Goal: Information Seeking & Learning: Find specific fact

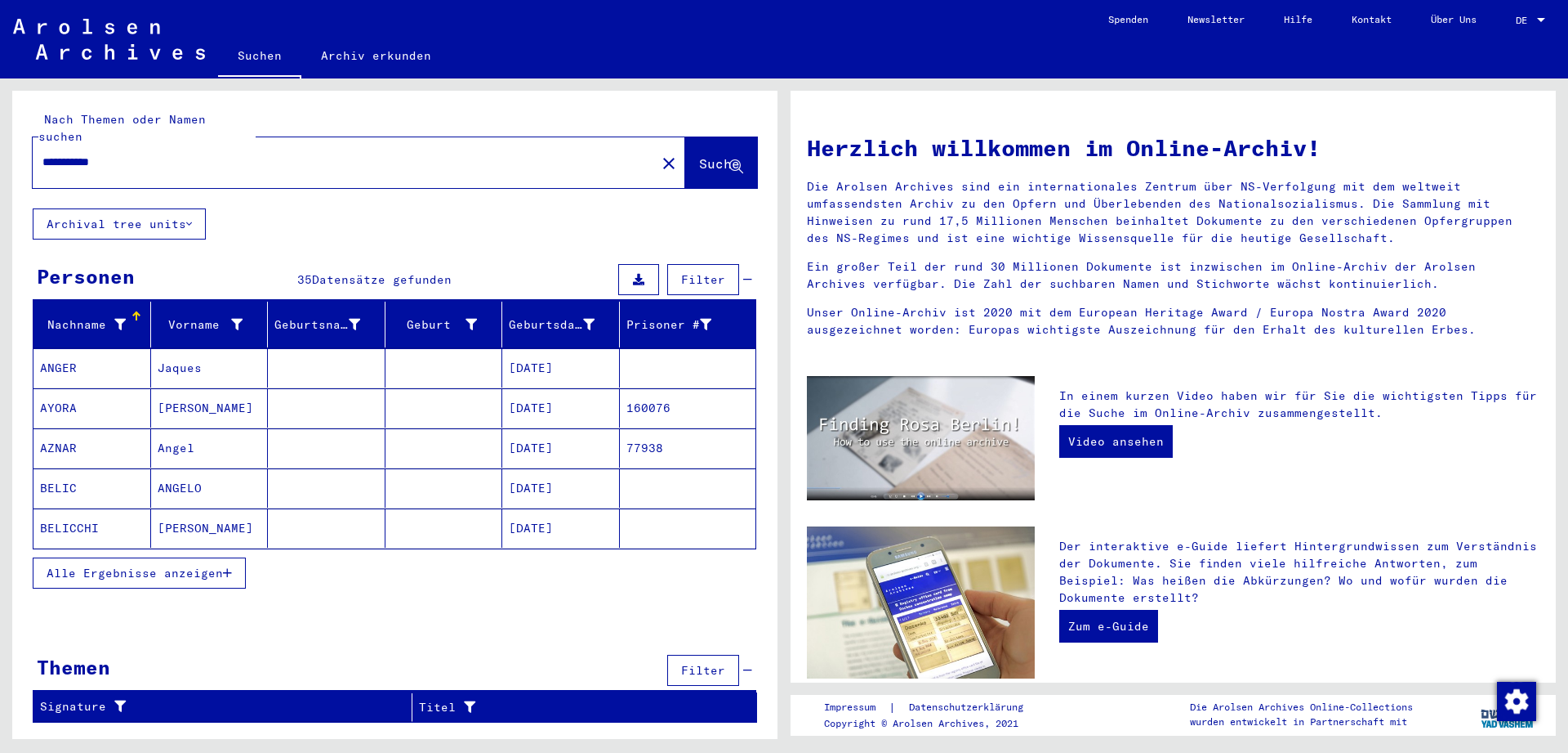
click at [134, 566] on span "Alle Ergebnisse anzeigen" at bounding box center [135, 573] width 177 height 15
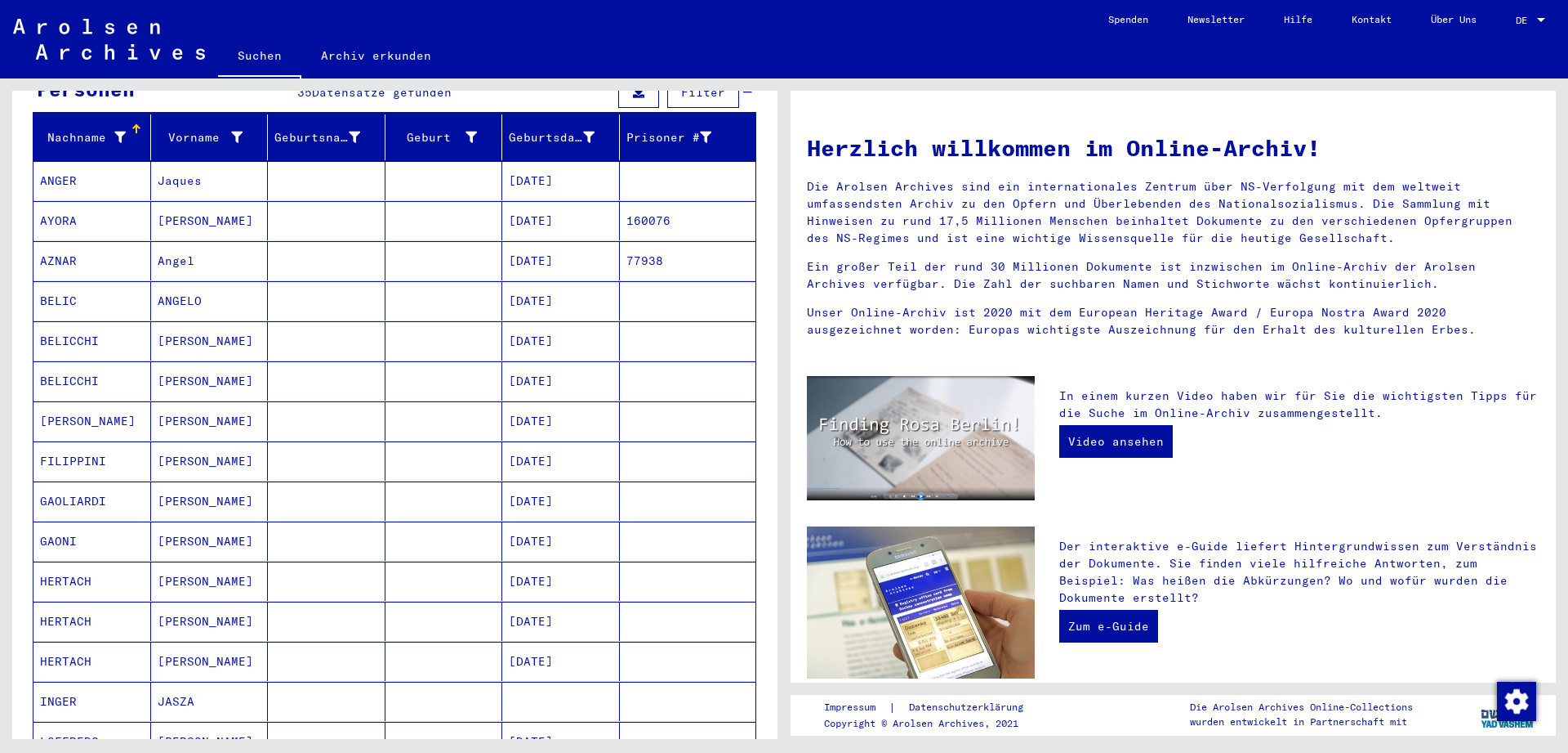
scroll to position [183, 0]
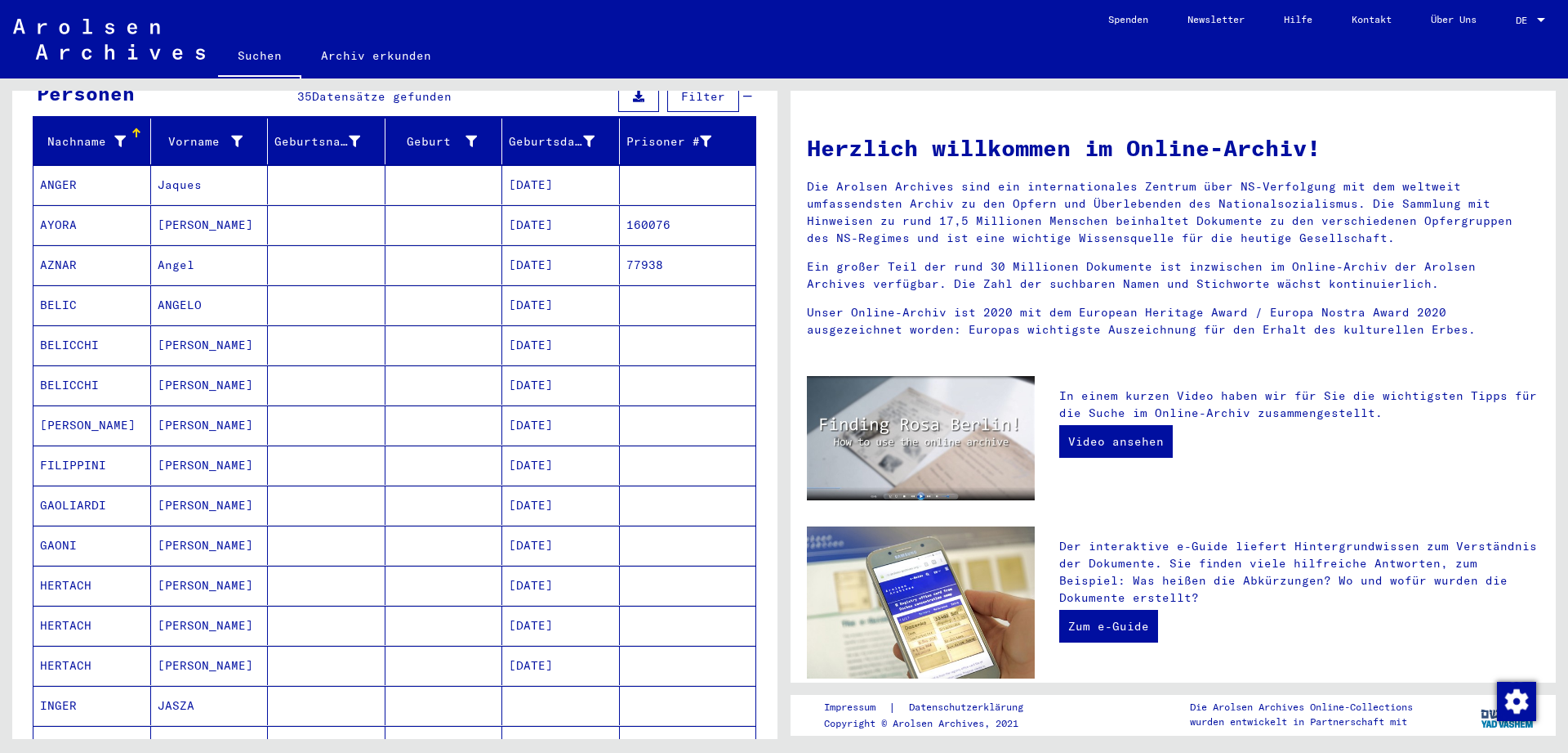
click at [353, 165] on mat-cell at bounding box center [326, 185] width 117 height 39
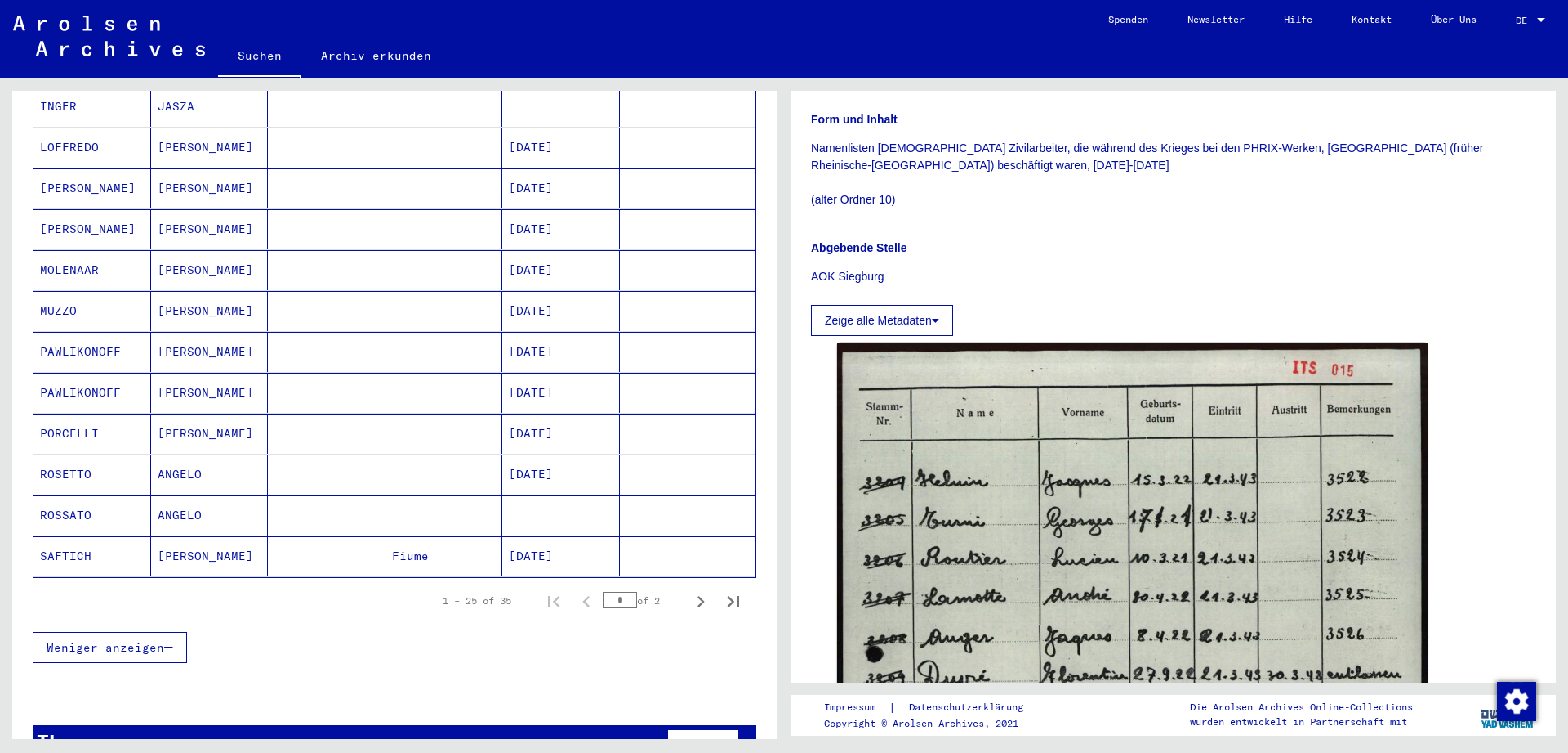
scroll to position [822, 0]
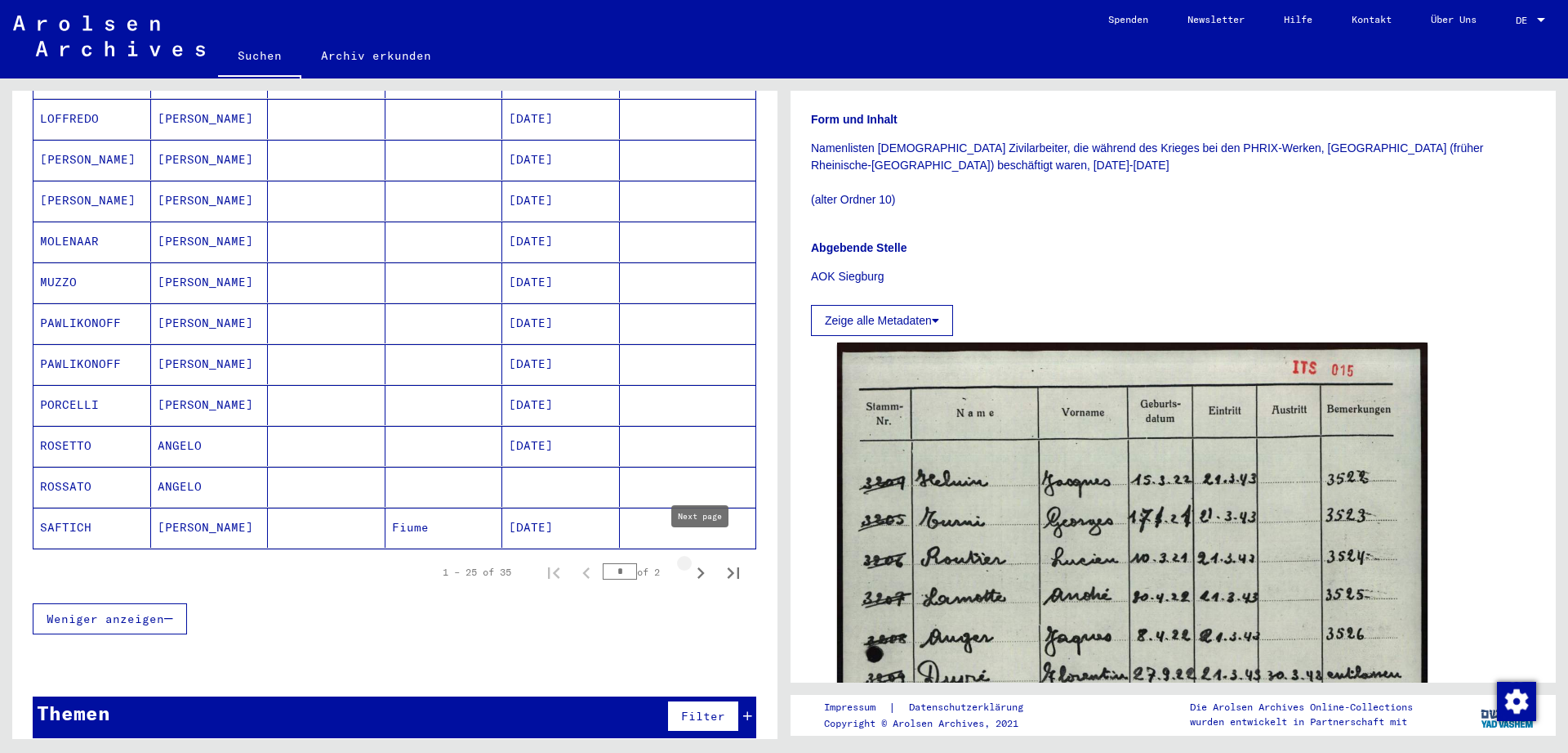
click at [706, 561] on icon "Next page" at bounding box center [701, 573] width 23 height 23
type input "*"
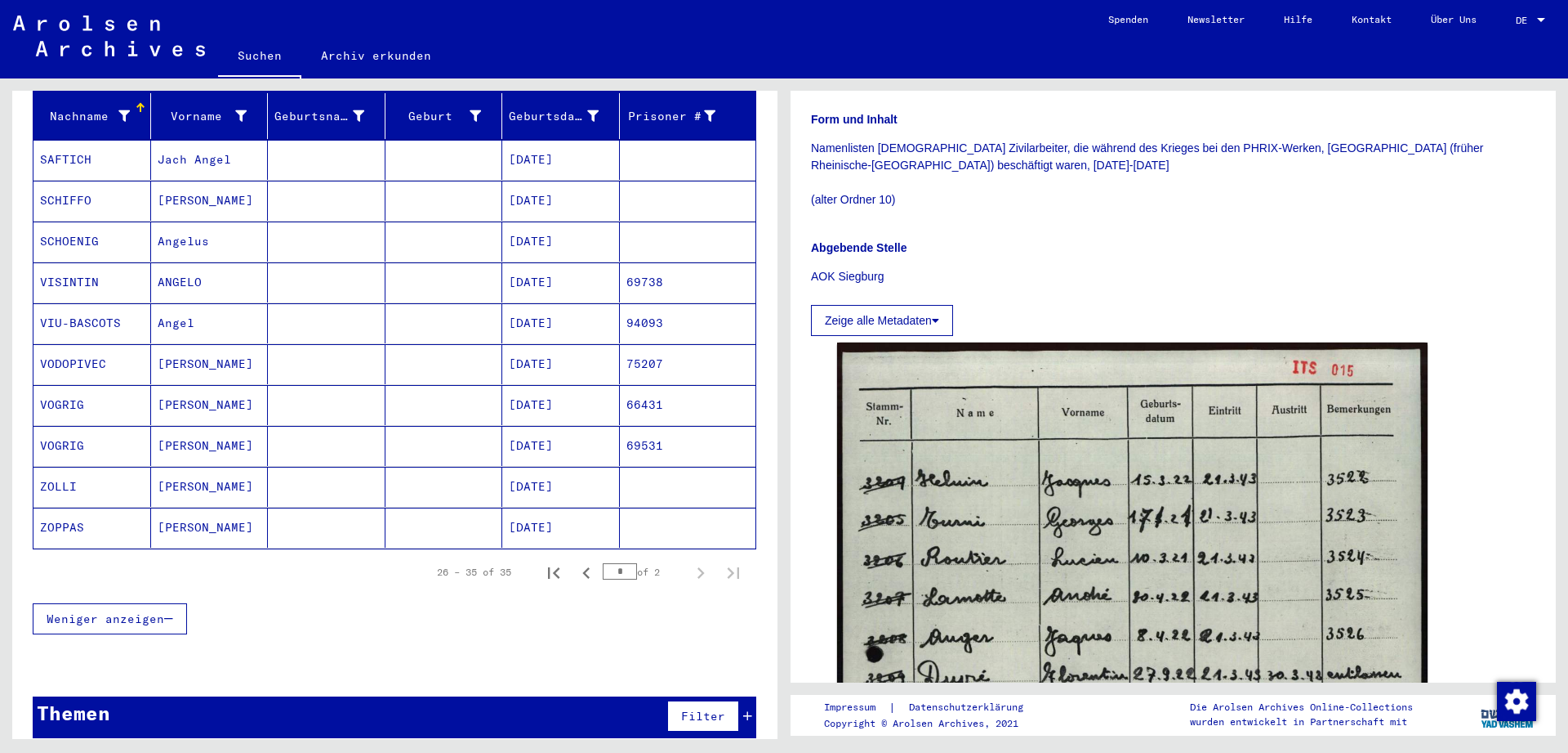
scroll to position [0, 0]
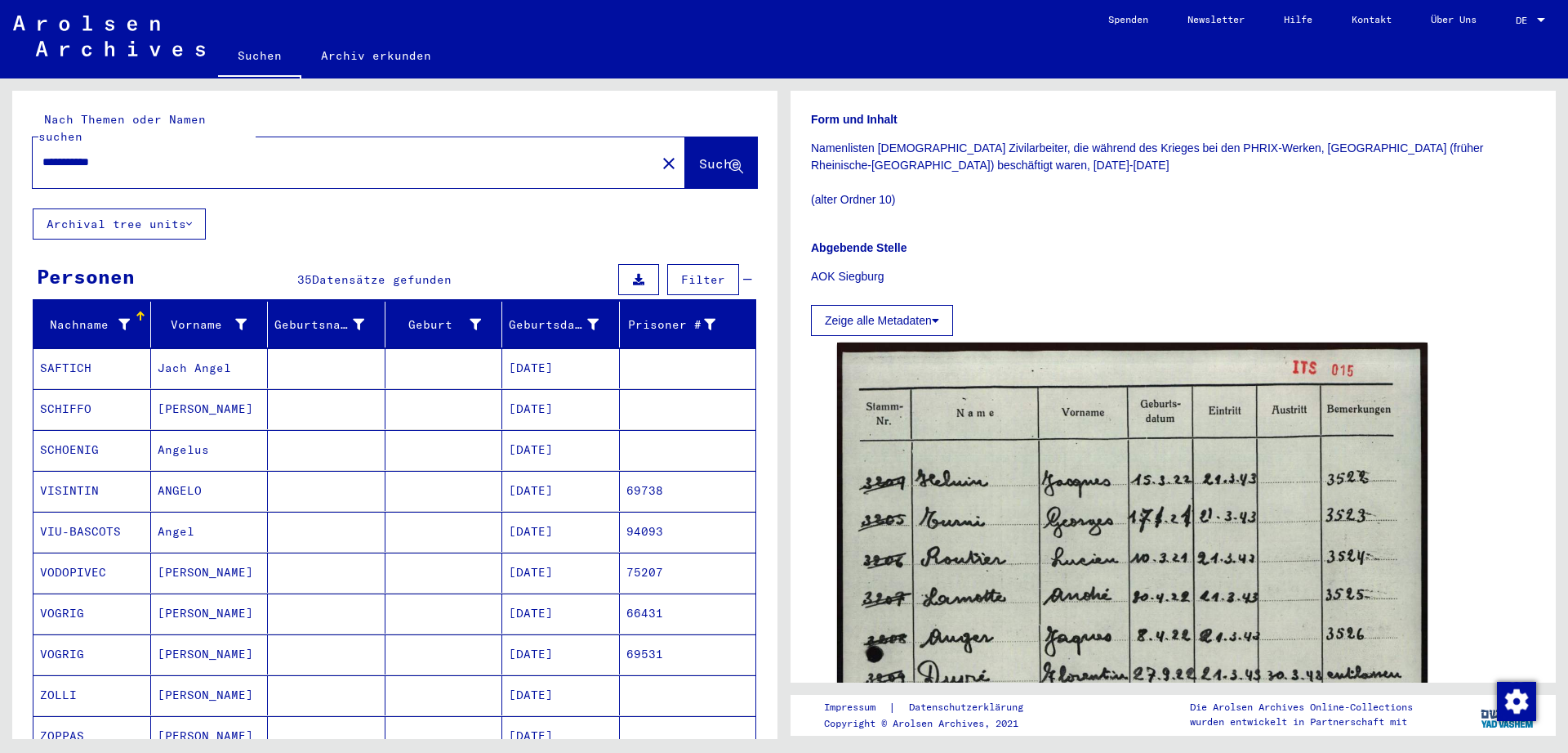
drag, startPoint x: 147, startPoint y: 157, endPoint x: 139, endPoint y: 149, distance: 11.3
click at [139, 149] on div "**********" at bounding box center [339, 162] width 613 height 37
drag, startPoint x: 139, startPoint y: 149, endPoint x: -204, endPoint y: 149, distance: 343.0
click at [42, 153] on input "**********" at bounding box center [344, 162] width 603 height 17
type input "**********"
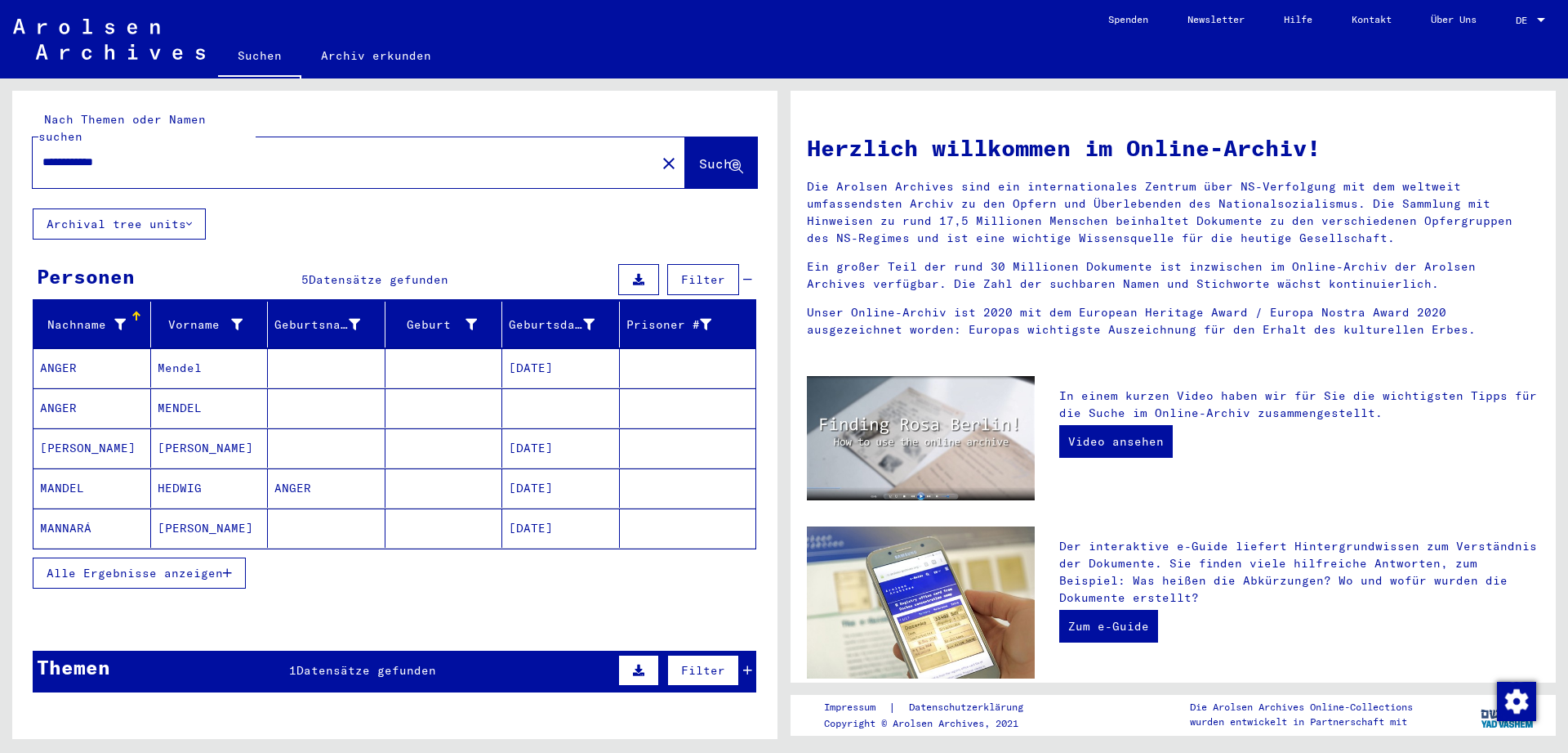
click at [295, 348] on mat-cell at bounding box center [326, 368] width 117 height 39
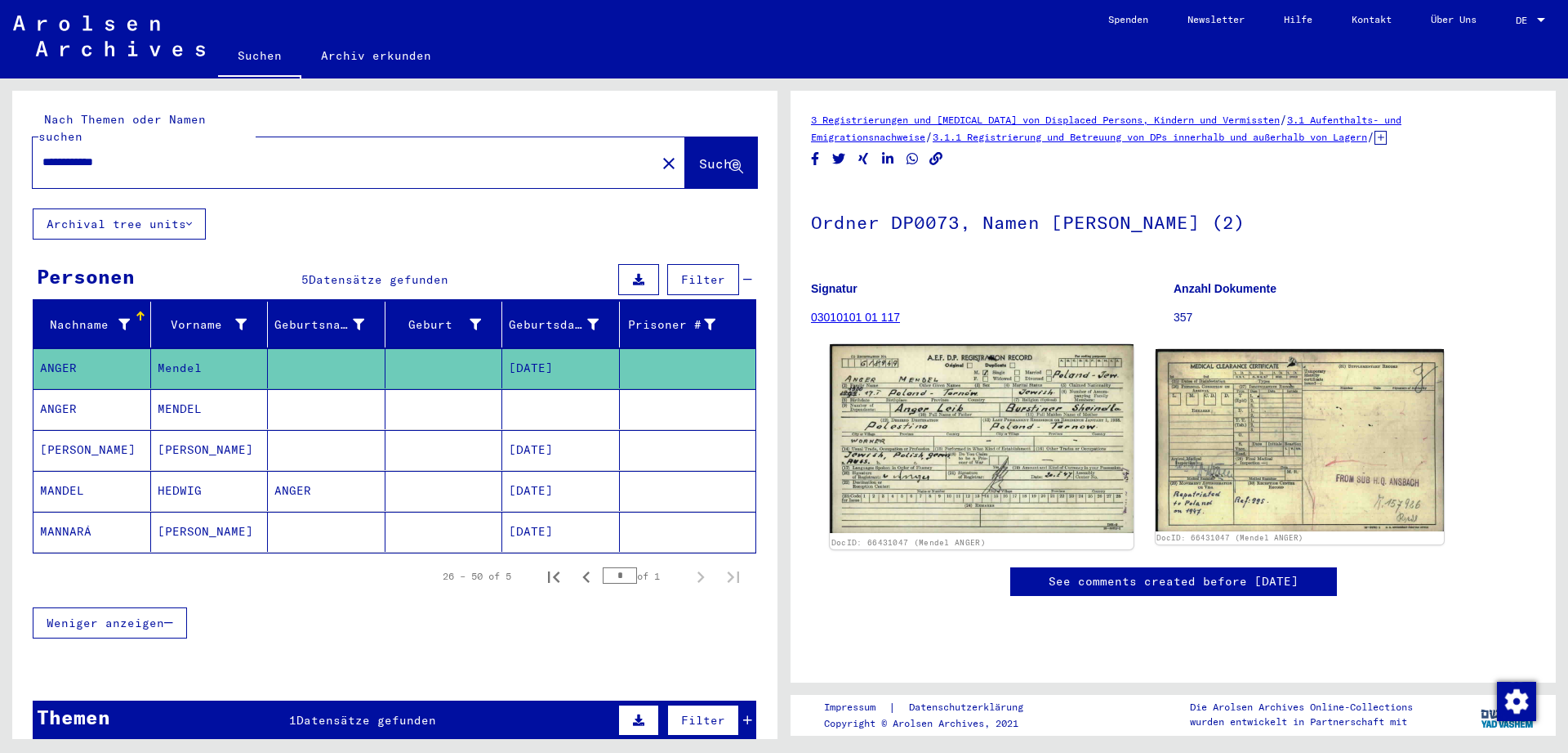
scroll to position [13, 0]
click at [1122, 411] on img at bounding box center [981, 438] width 303 height 189
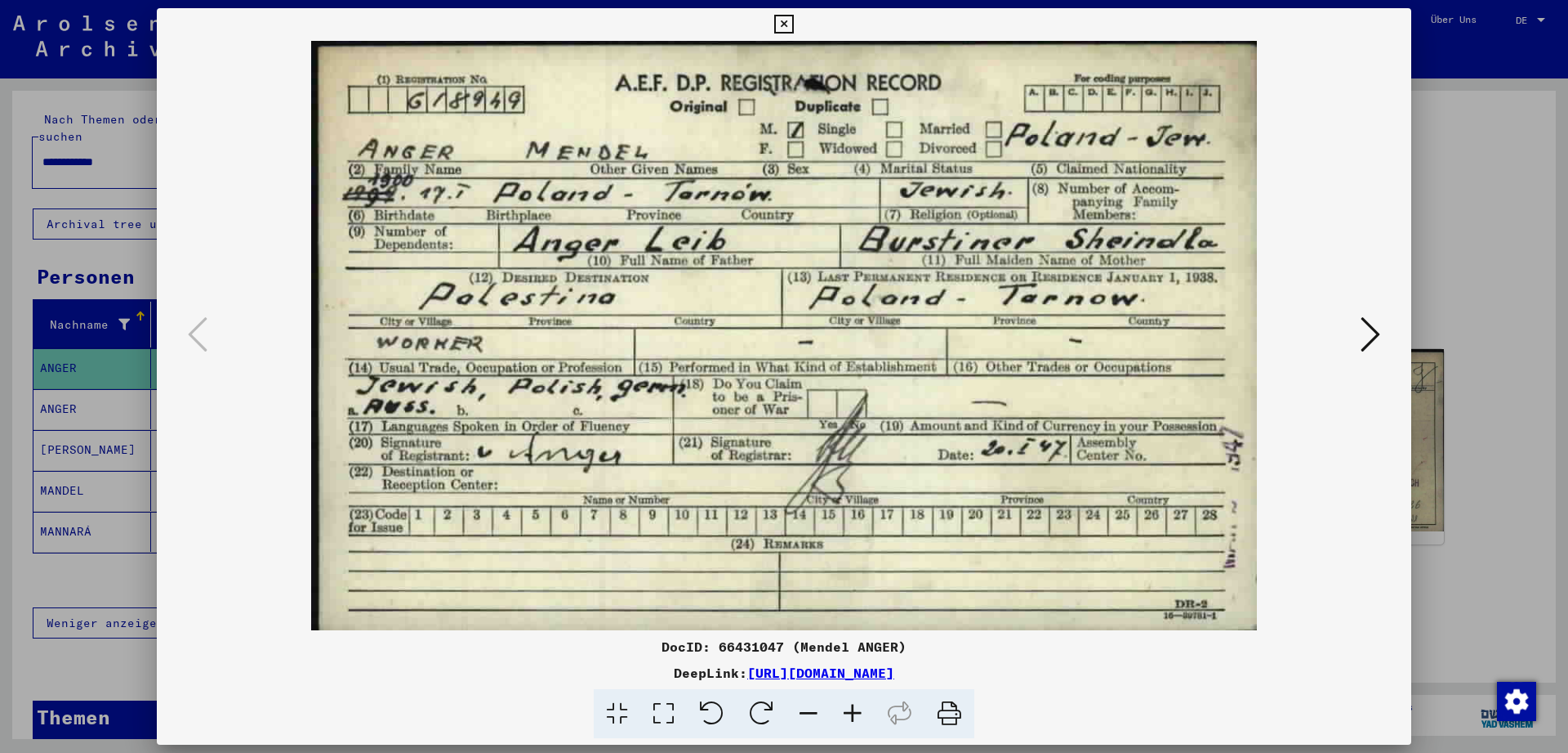
click at [1366, 334] on icon at bounding box center [1370, 335] width 20 height 39
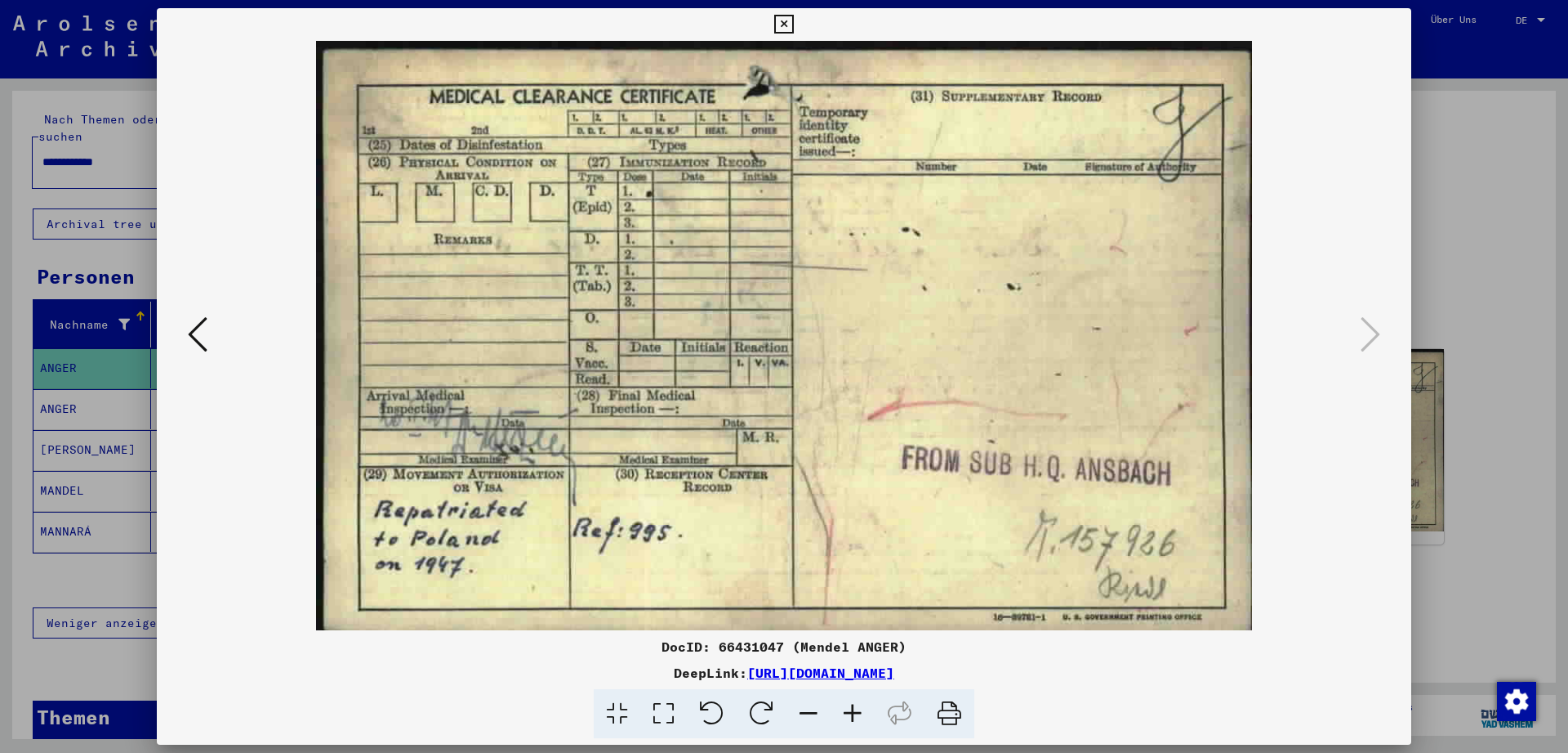
click at [798, 28] on button at bounding box center [784, 24] width 28 height 33
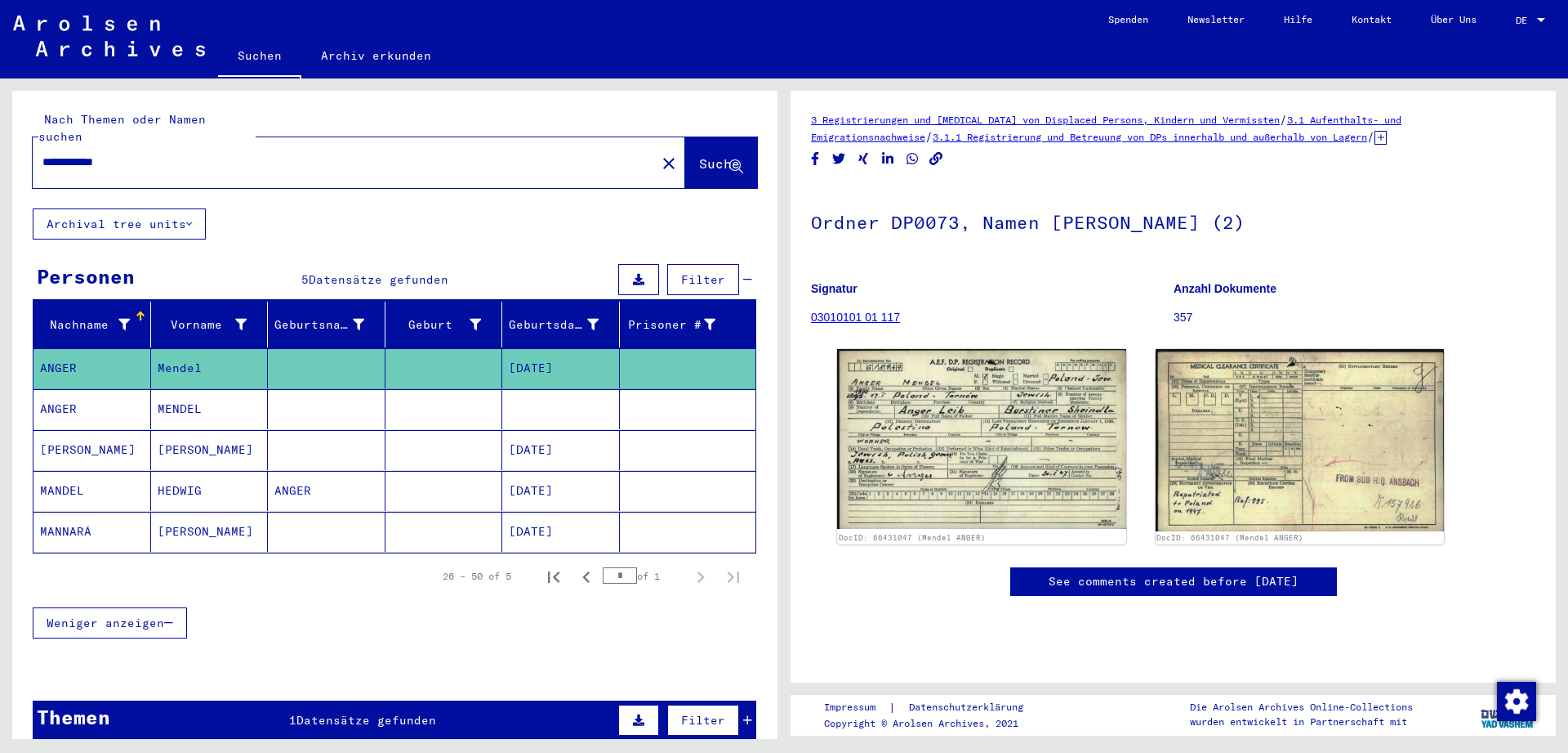
click at [454, 389] on mat-cell at bounding box center [443, 409] width 117 height 40
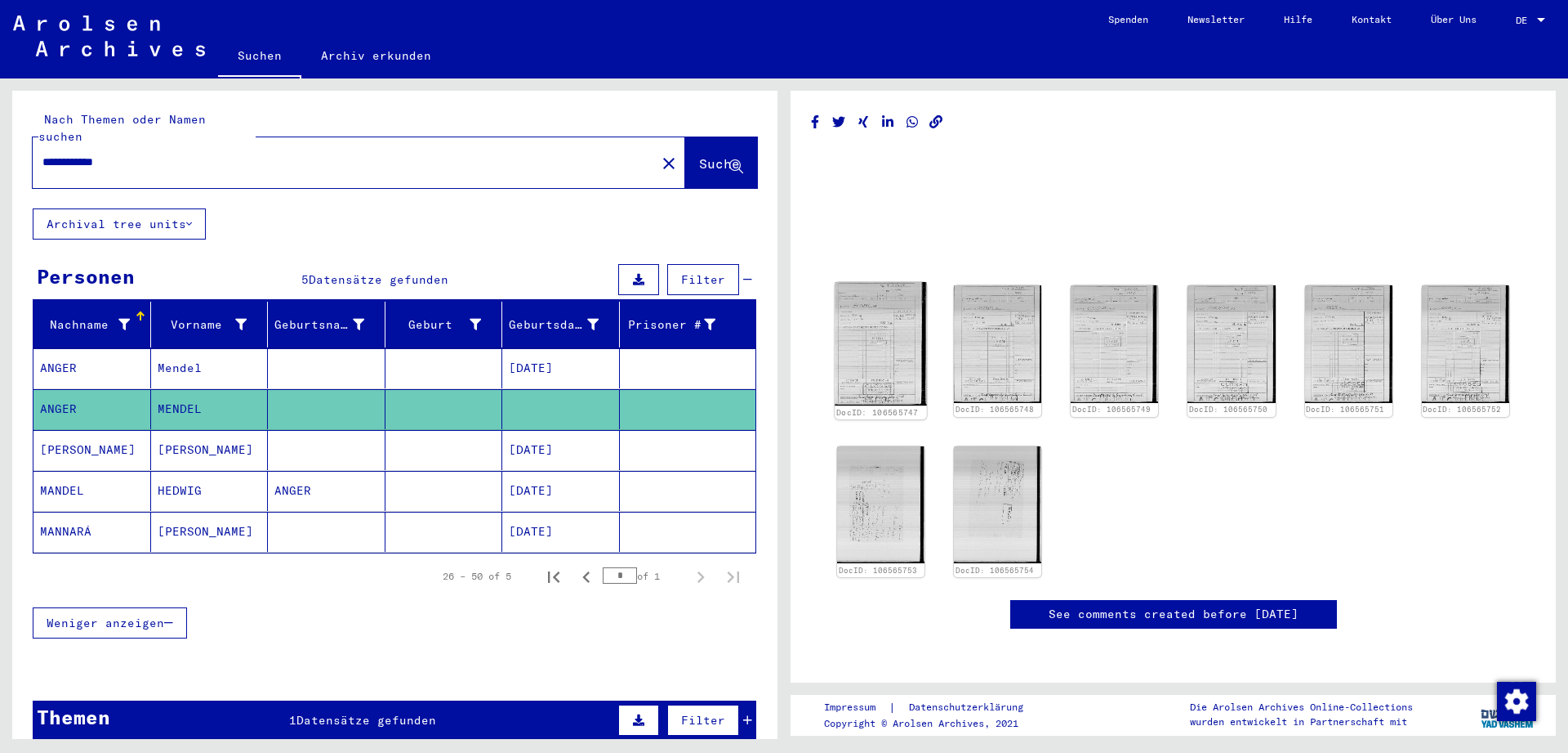
click at [891, 354] on img at bounding box center [880, 343] width 92 height 123
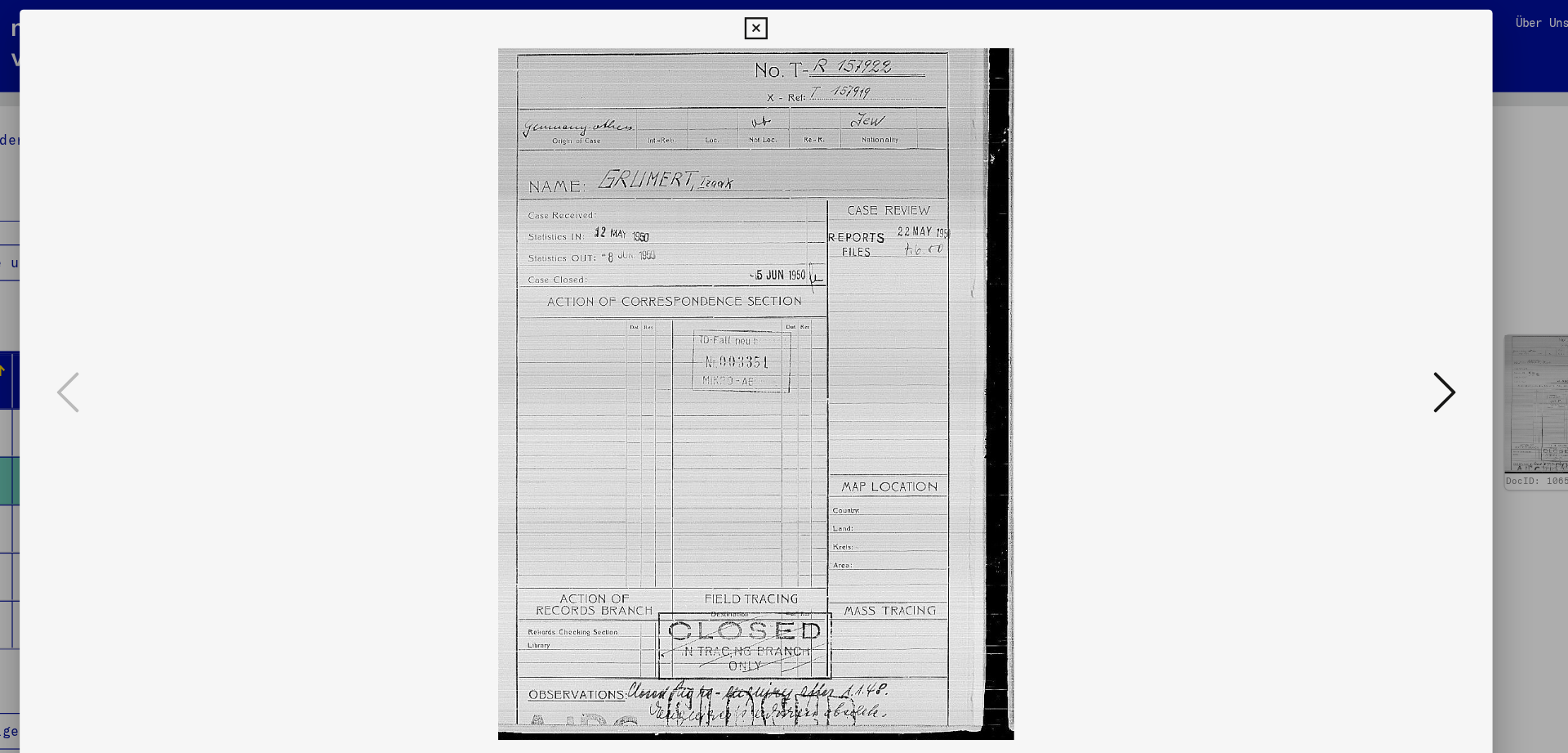
click at [793, 22] on icon at bounding box center [784, 24] width 19 height 20
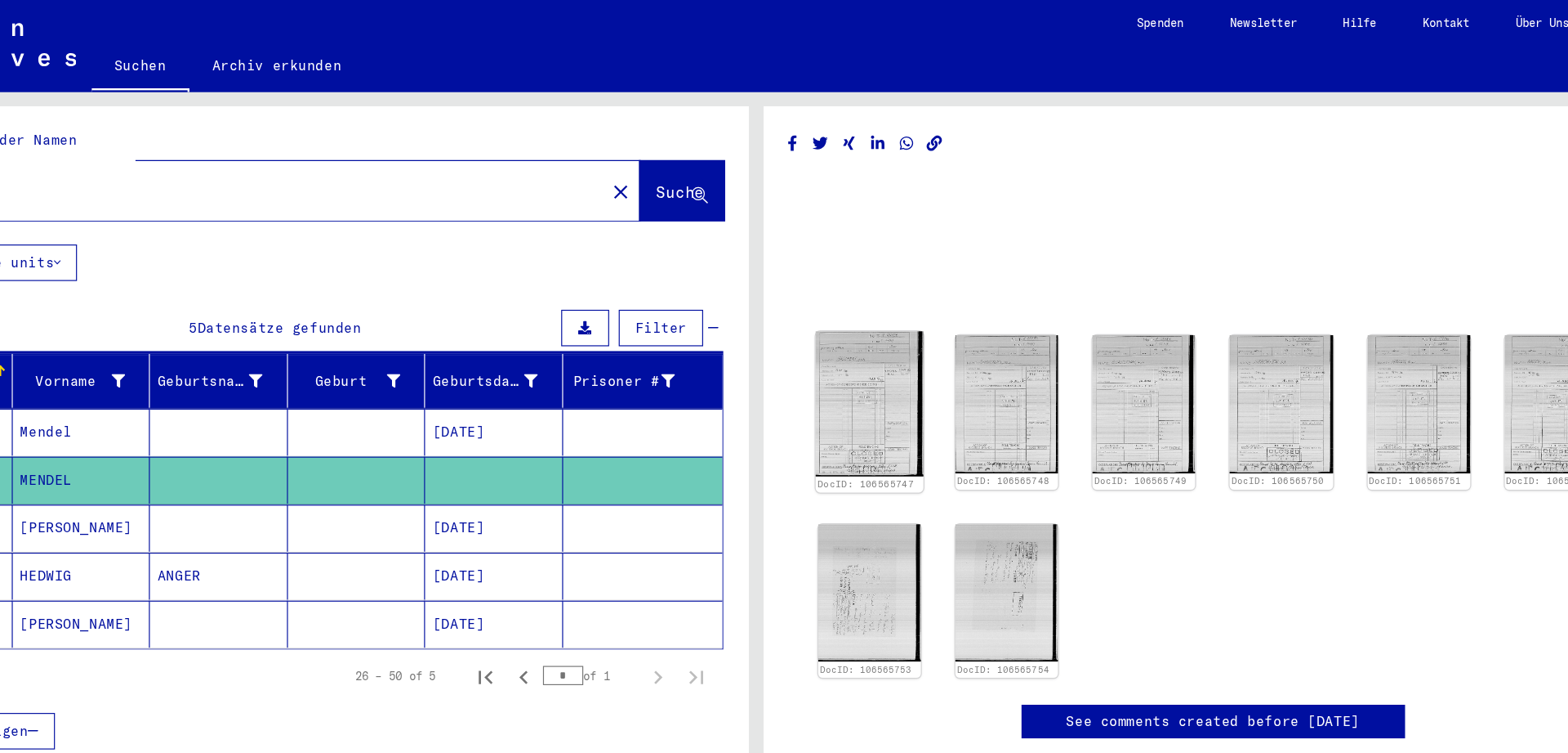
click at [896, 337] on img at bounding box center [880, 343] width 92 height 123
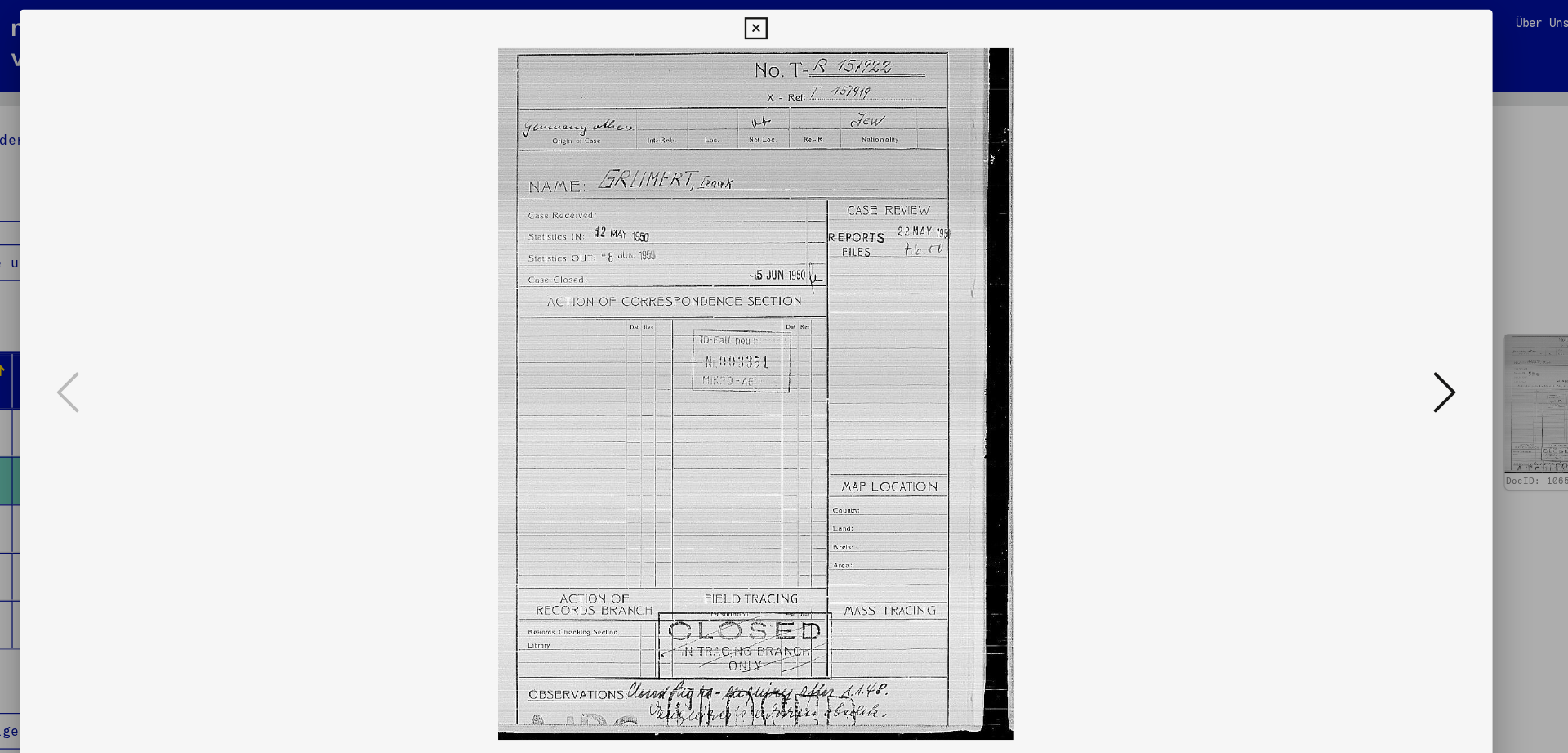
click at [1375, 353] on icon at bounding box center [1370, 335] width 20 height 39
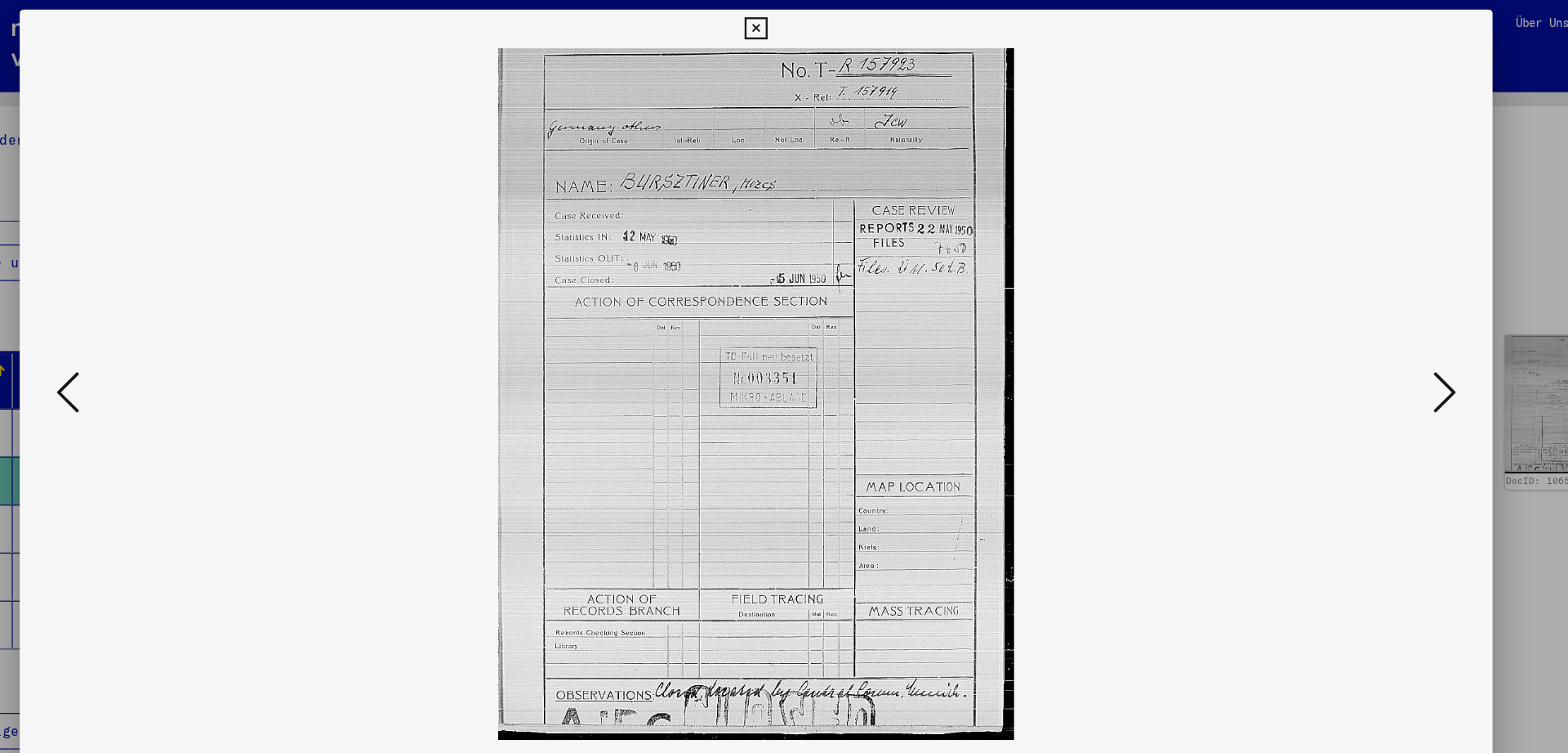
click at [1375, 353] on icon at bounding box center [1370, 335] width 20 height 39
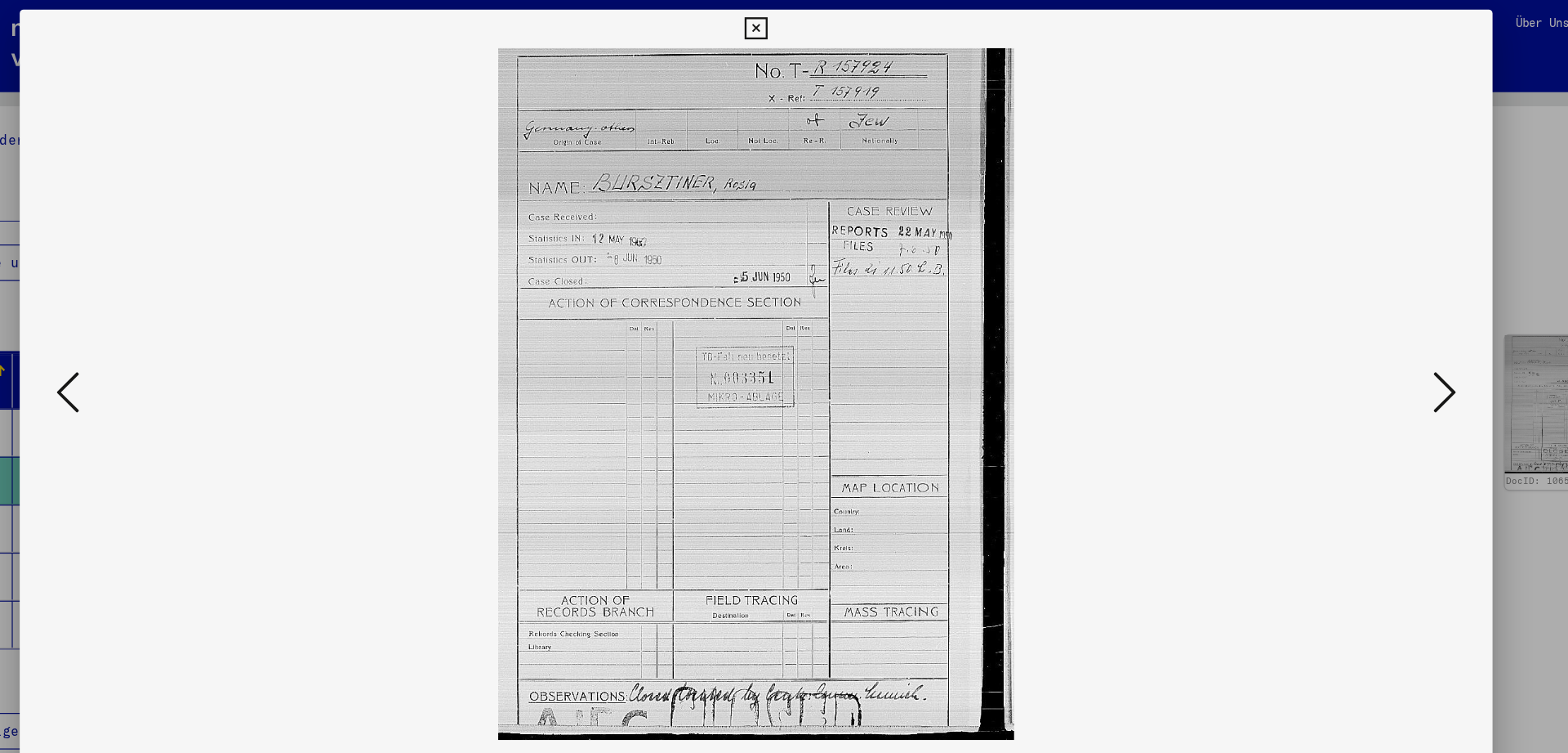
click at [1375, 353] on icon at bounding box center [1370, 335] width 20 height 39
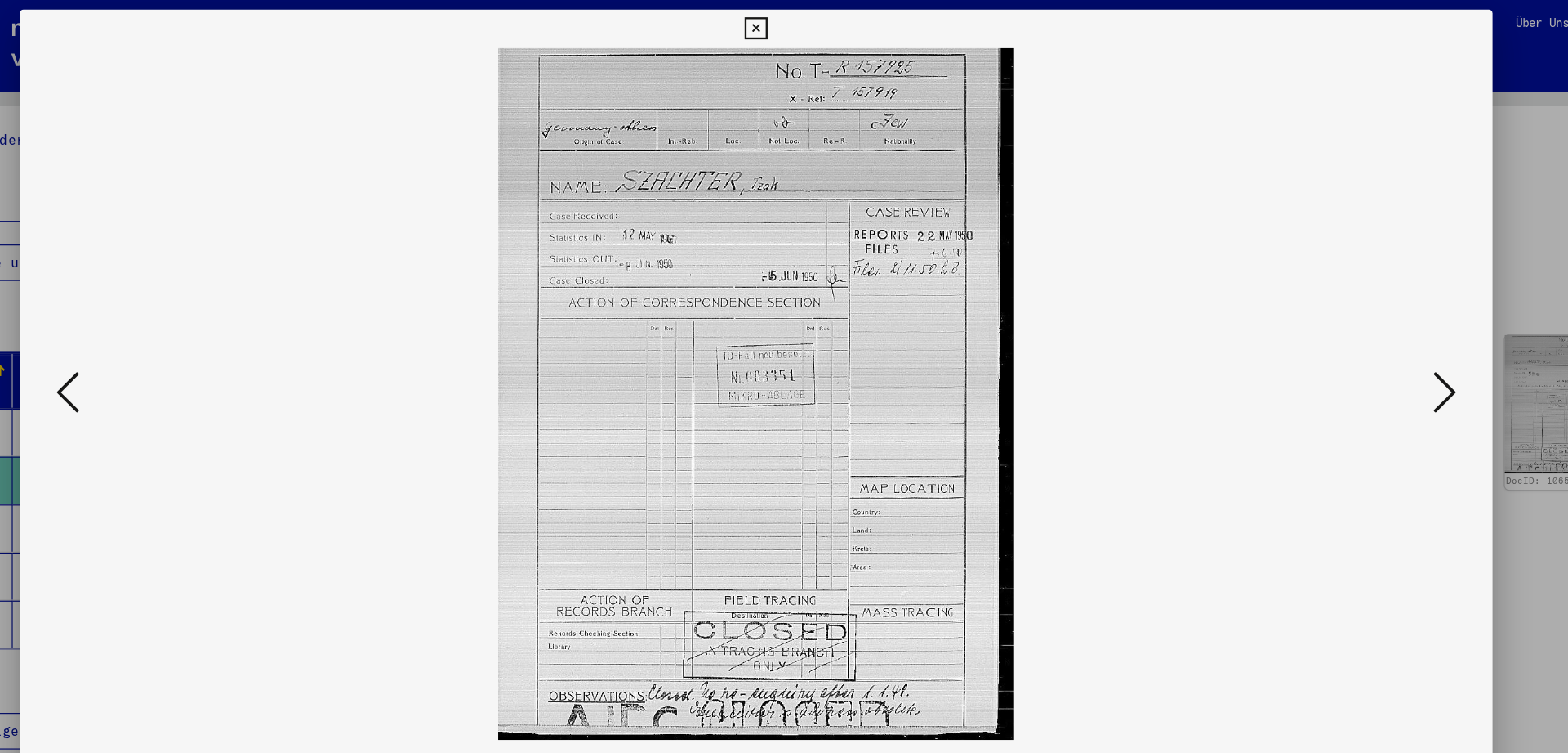
click at [1375, 353] on icon at bounding box center [1370, 335] width 20 height 39
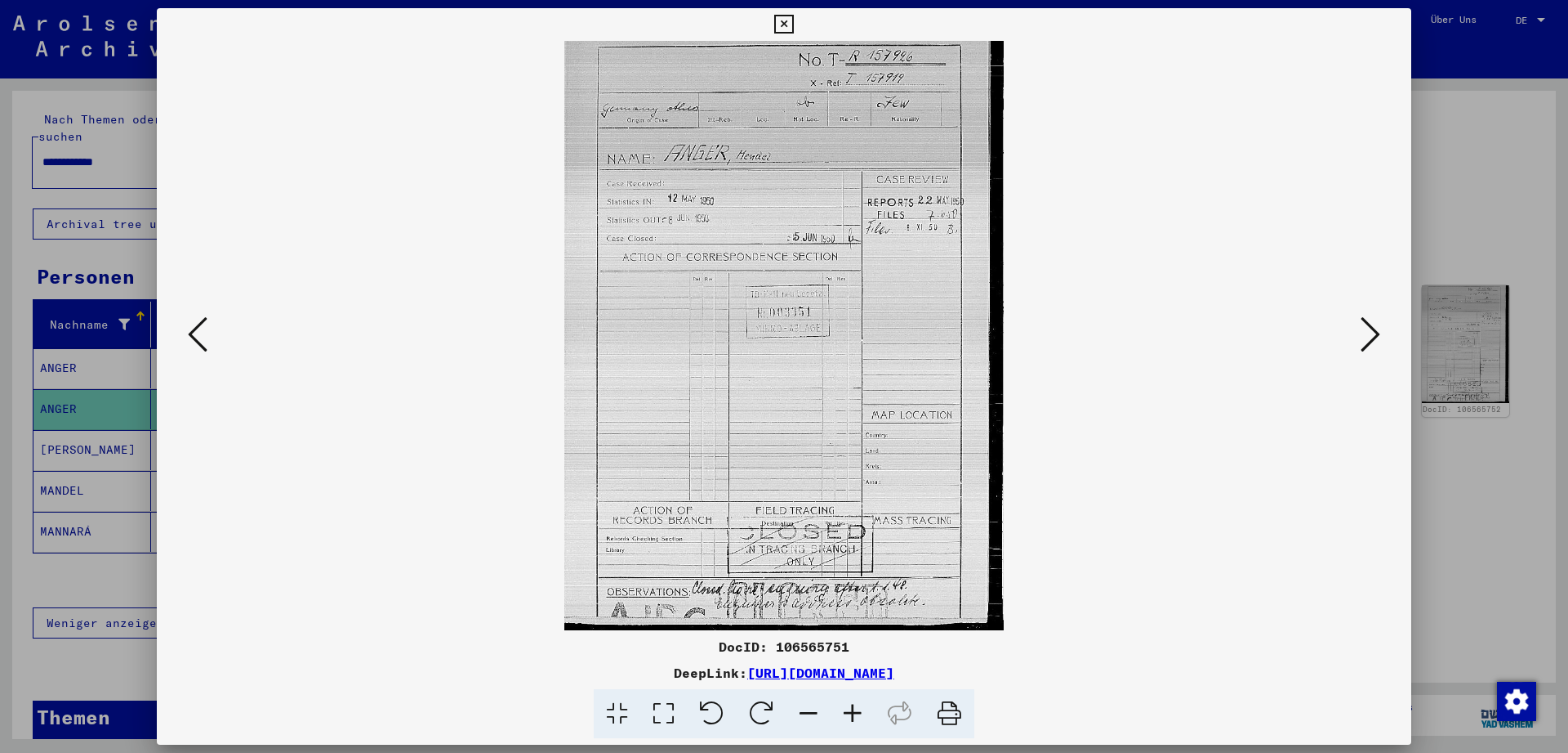
click at [1368, 347] on icon at bounding box center [1370, 335] width 20 height 39
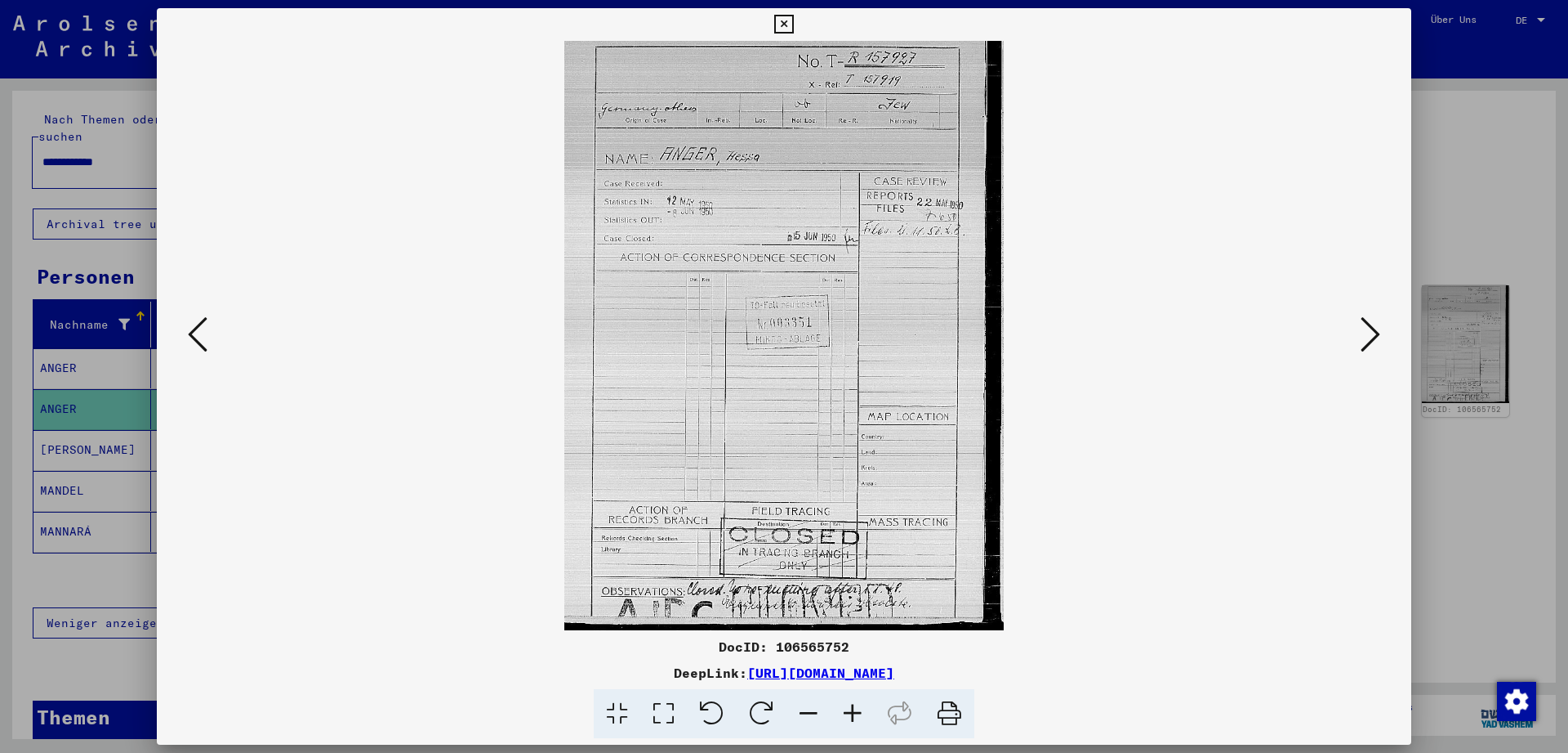
click at [196, 337] on icon at bounding box center [197, 335] width 20 height 39
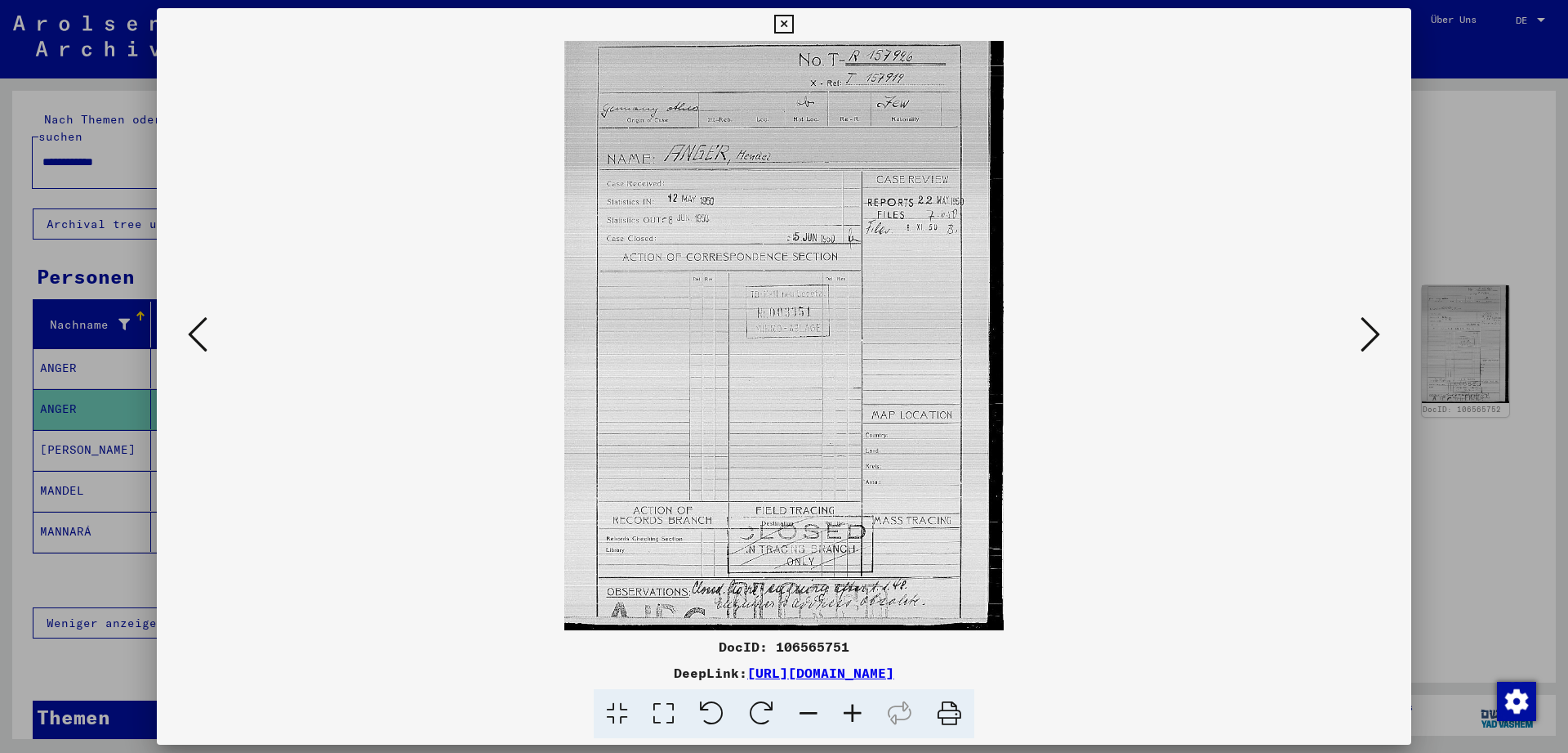
click at [196, 337] on icon at bounding box center [197, 335] width 20 height 39
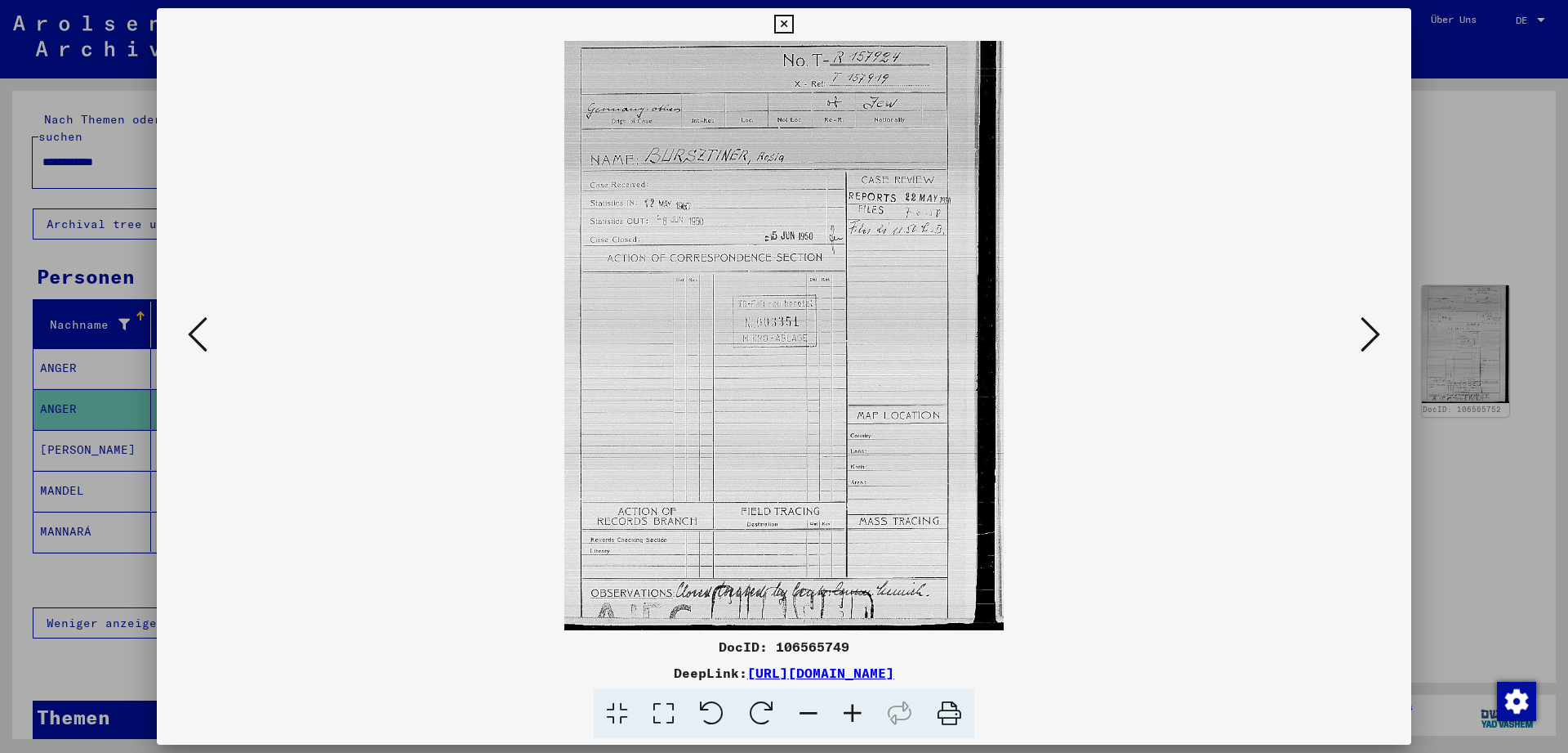
click at [196, 337] on icon at bounding box center [197, 335] width 20 height 39
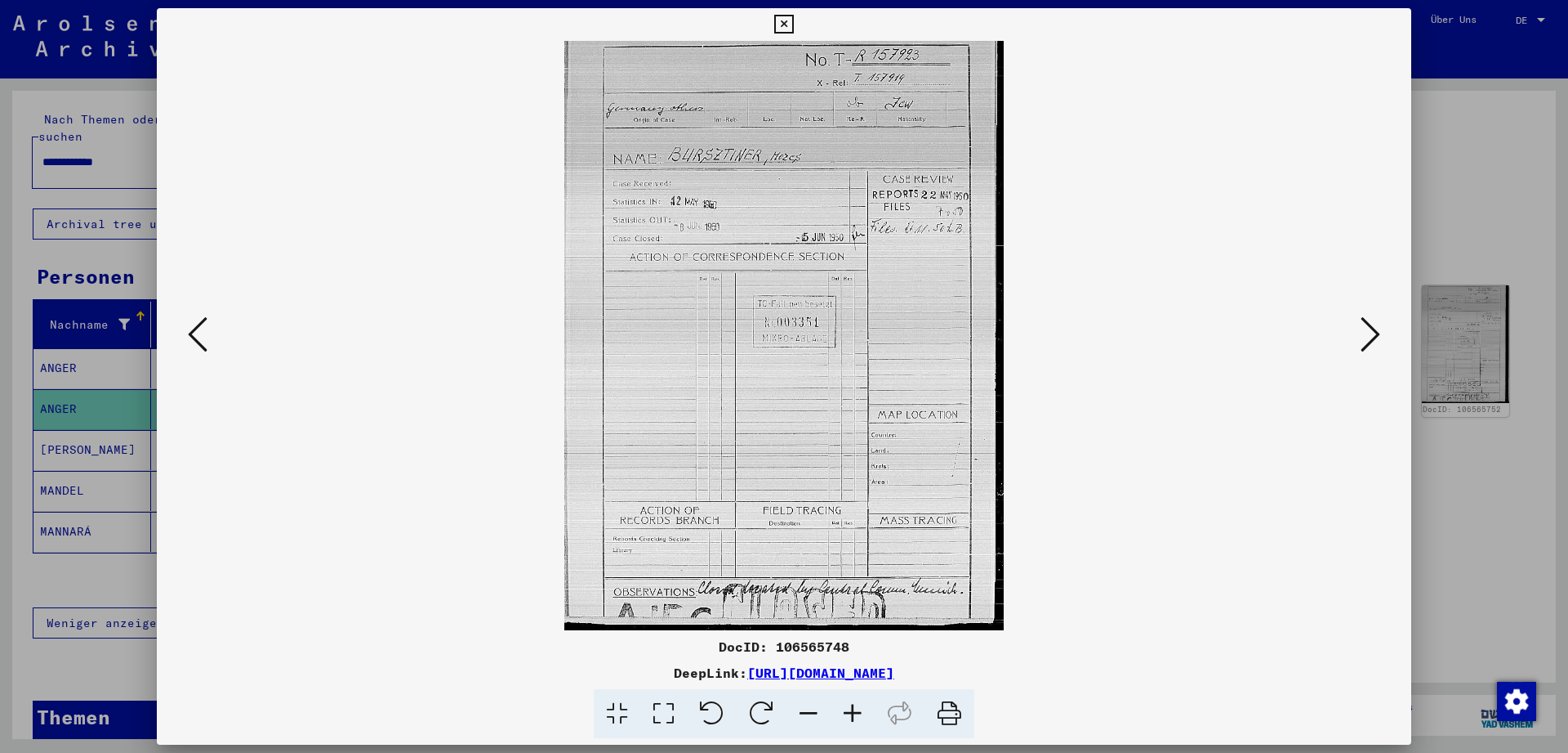
click at [793, 28] on icon at bounding box center [784, 24] width 19 height 20
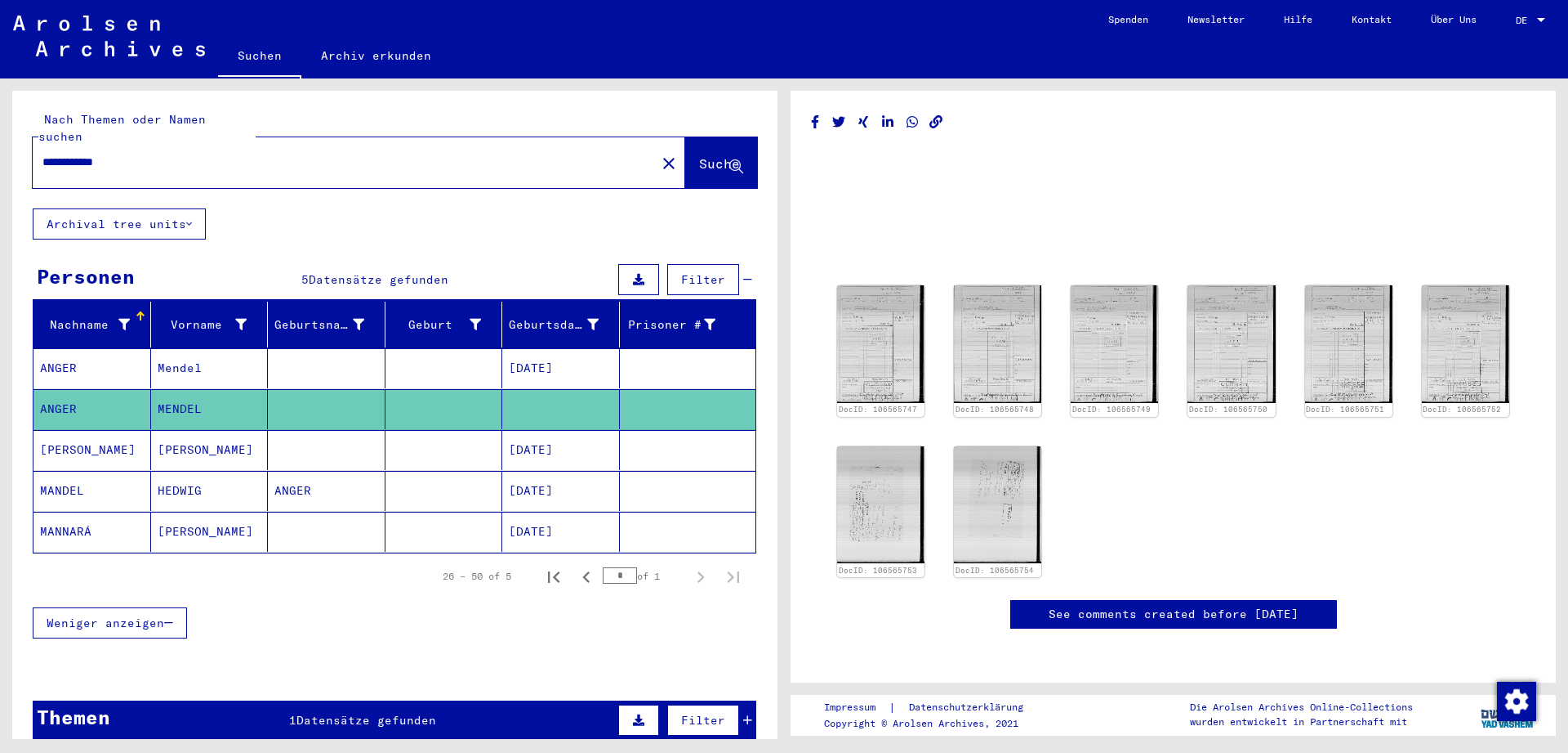
click at [523, 358] on mat-cell "[DATE]" at bounding box center [561, 368] width 117 height 40
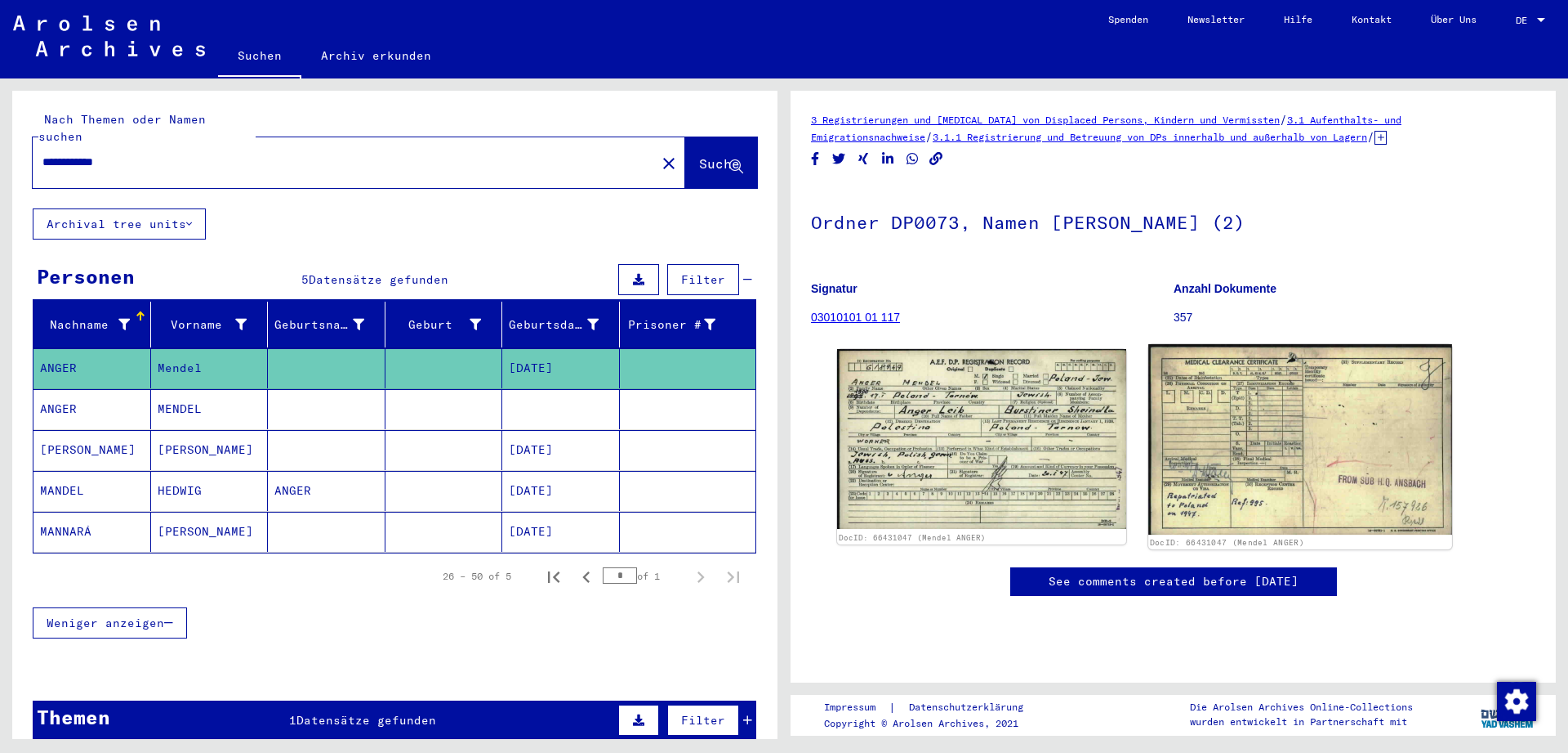
click at [1217, 404] on img at bounding box center [1299, 439] width 303 height 191
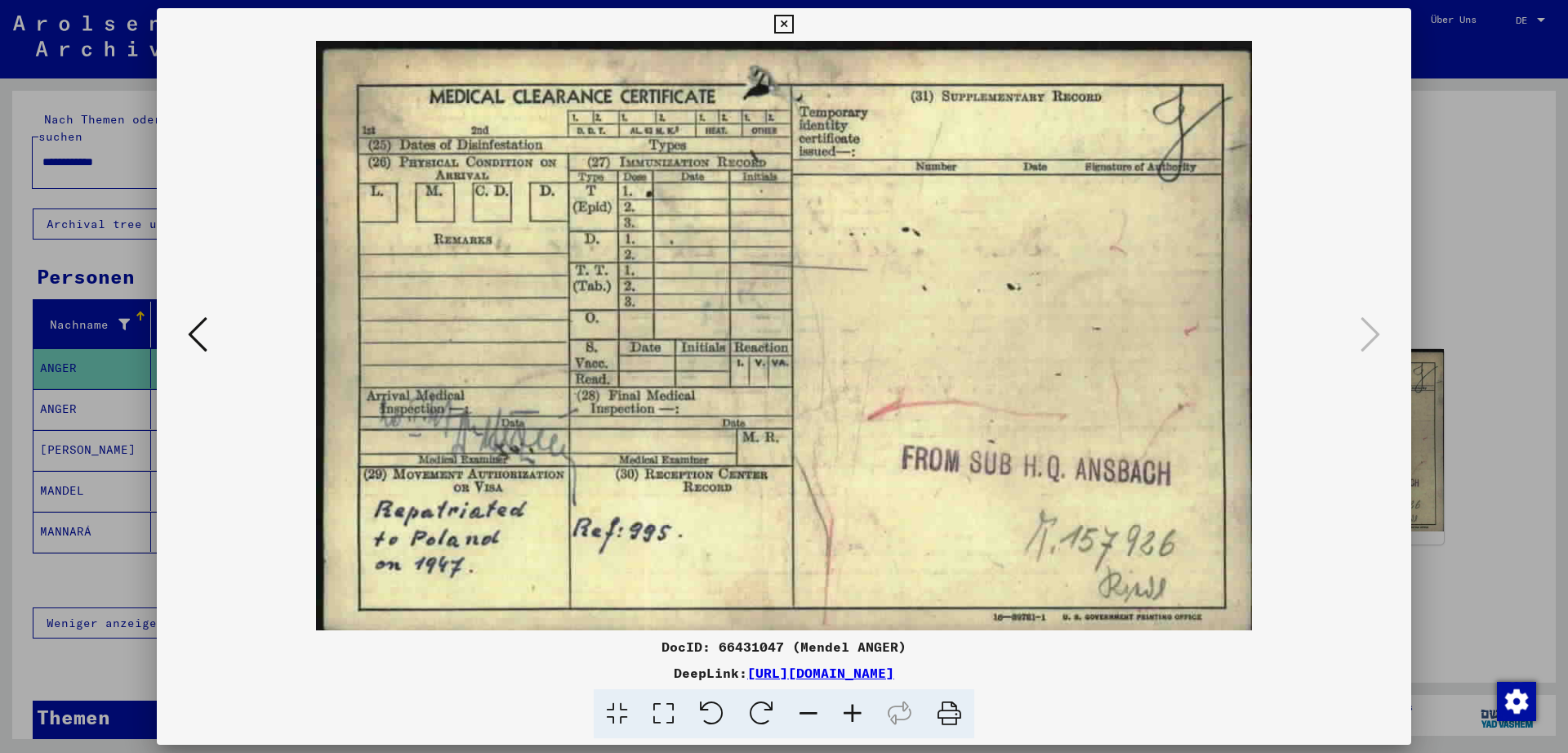
click at [180, 321] on div at bounding box center [784, 335] width 1254 height 589
click at [203, 318] on icon at bounding box center [197, 335] width 20 height 39
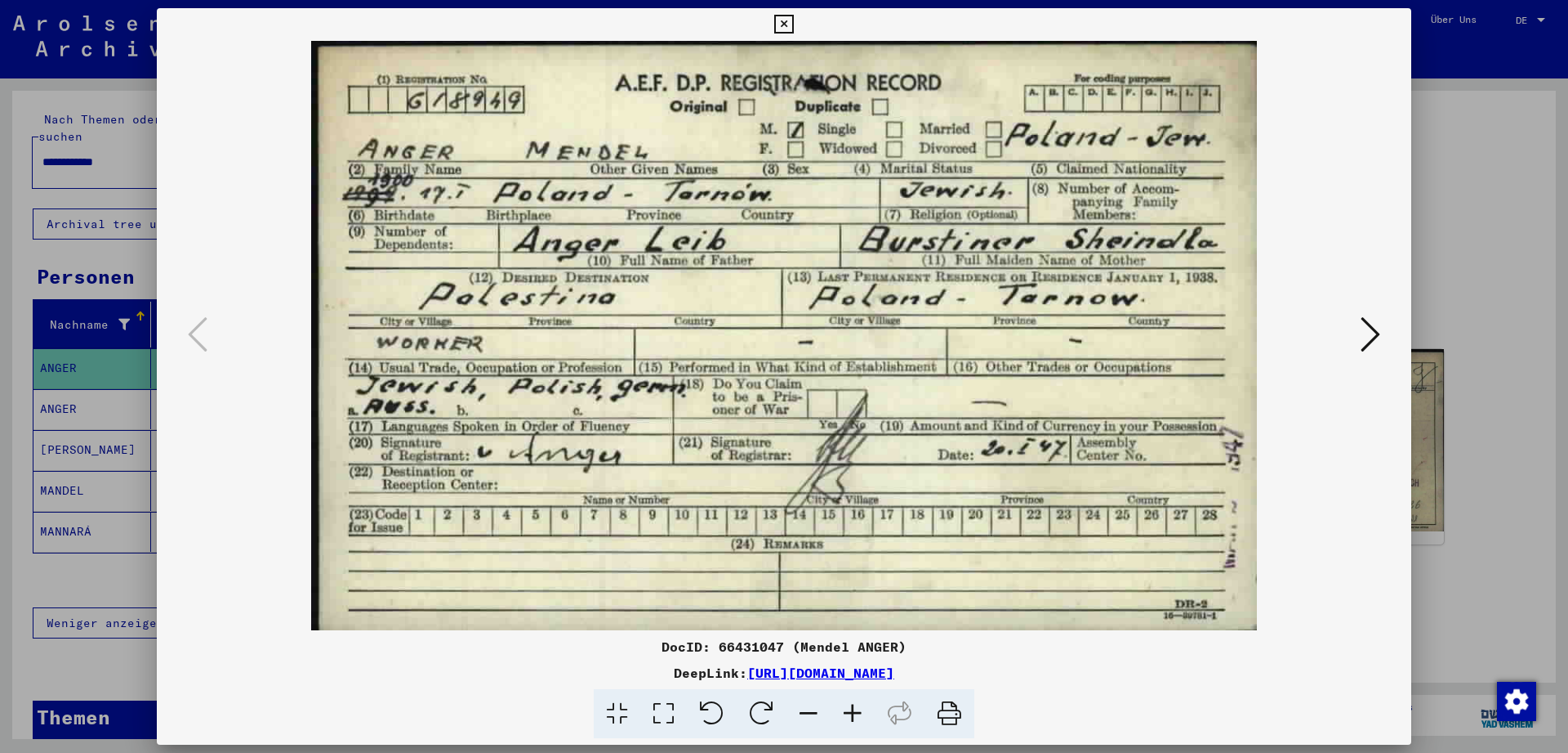
click at [793, 24] on icon at bounding box center [784, 24] width 19 height 20
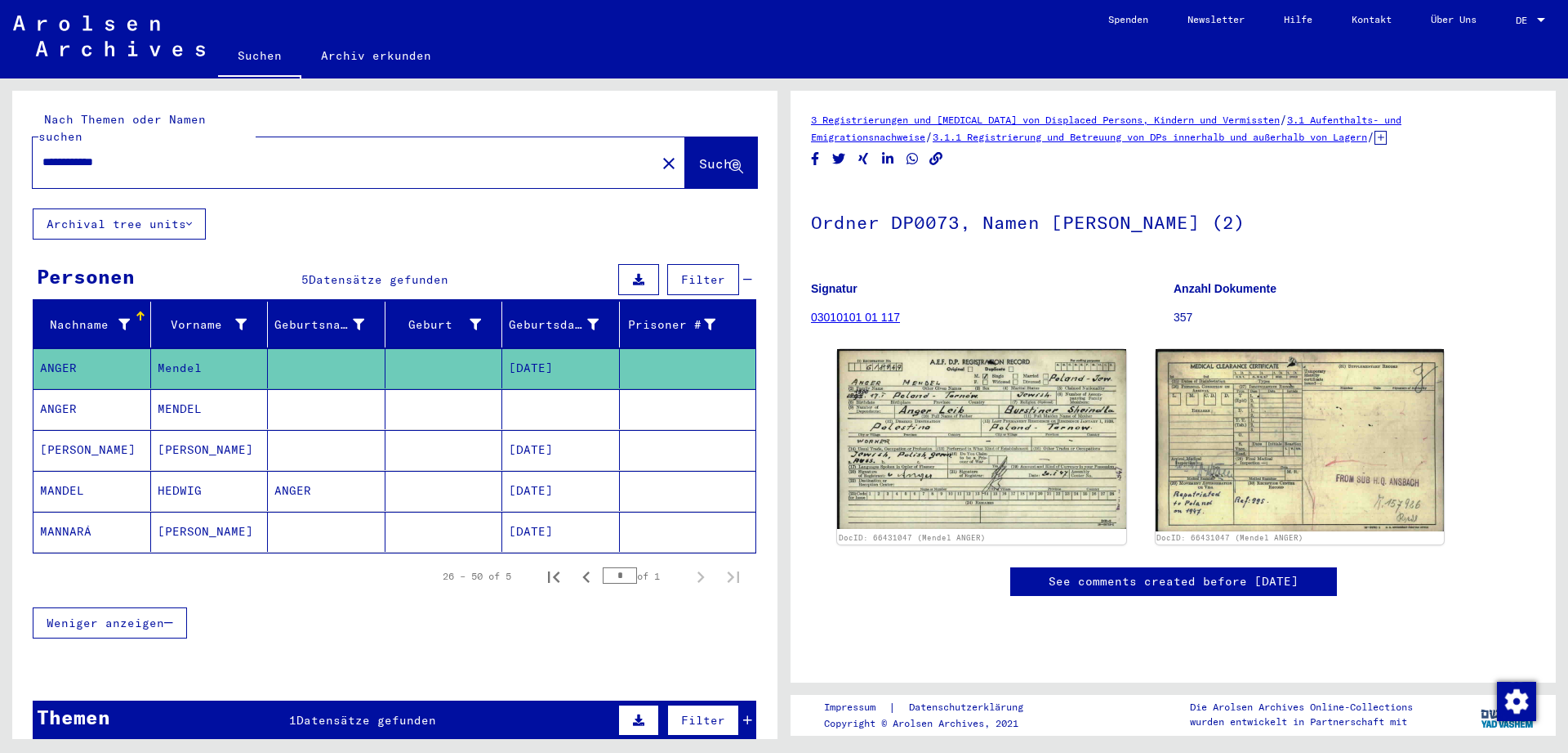
click at [132, 407] on mat-cell "ANGER" at bounding box center [92, 409] width 117 height 40
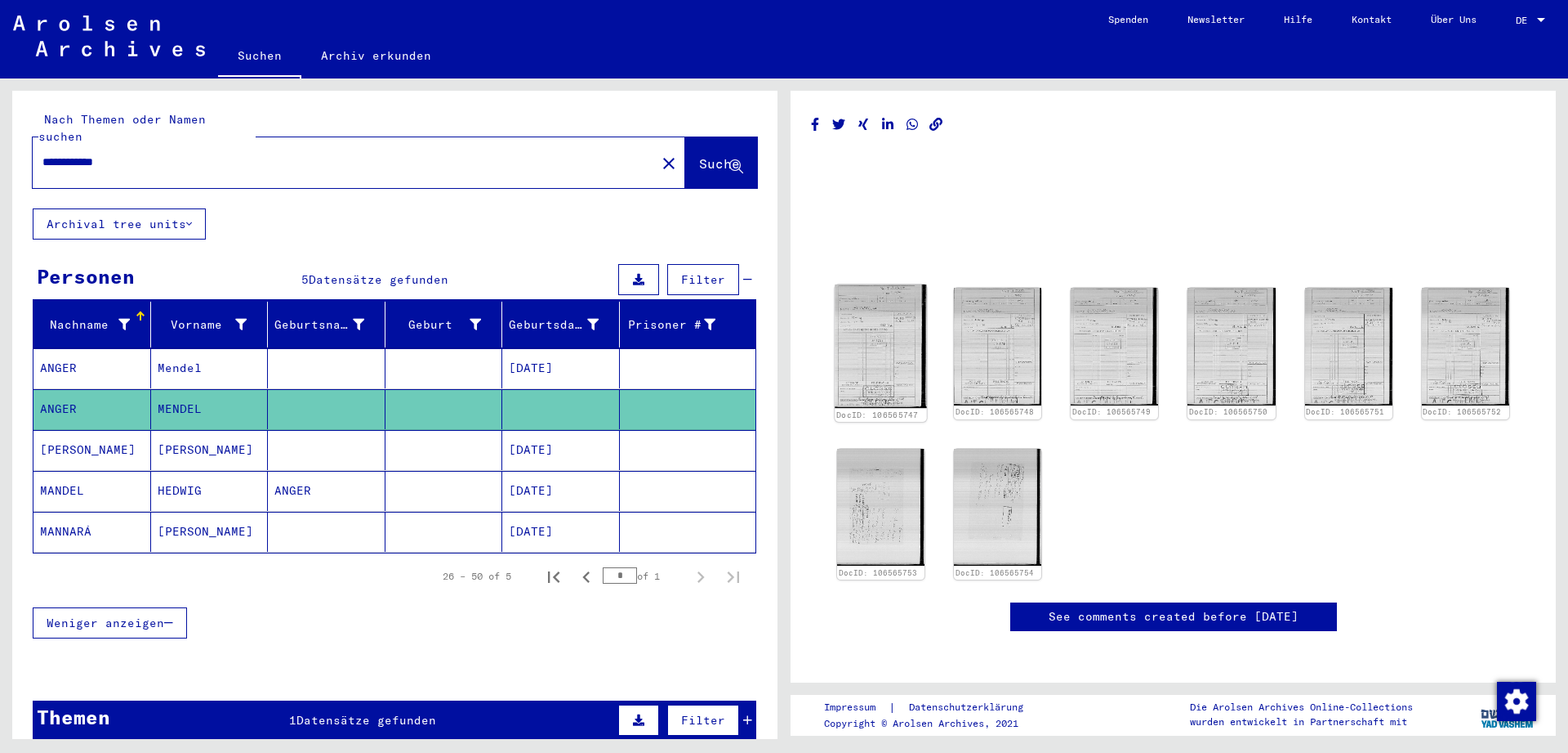
click at [862, 362] on img at bounding box center [880, 346] width 92 height 123
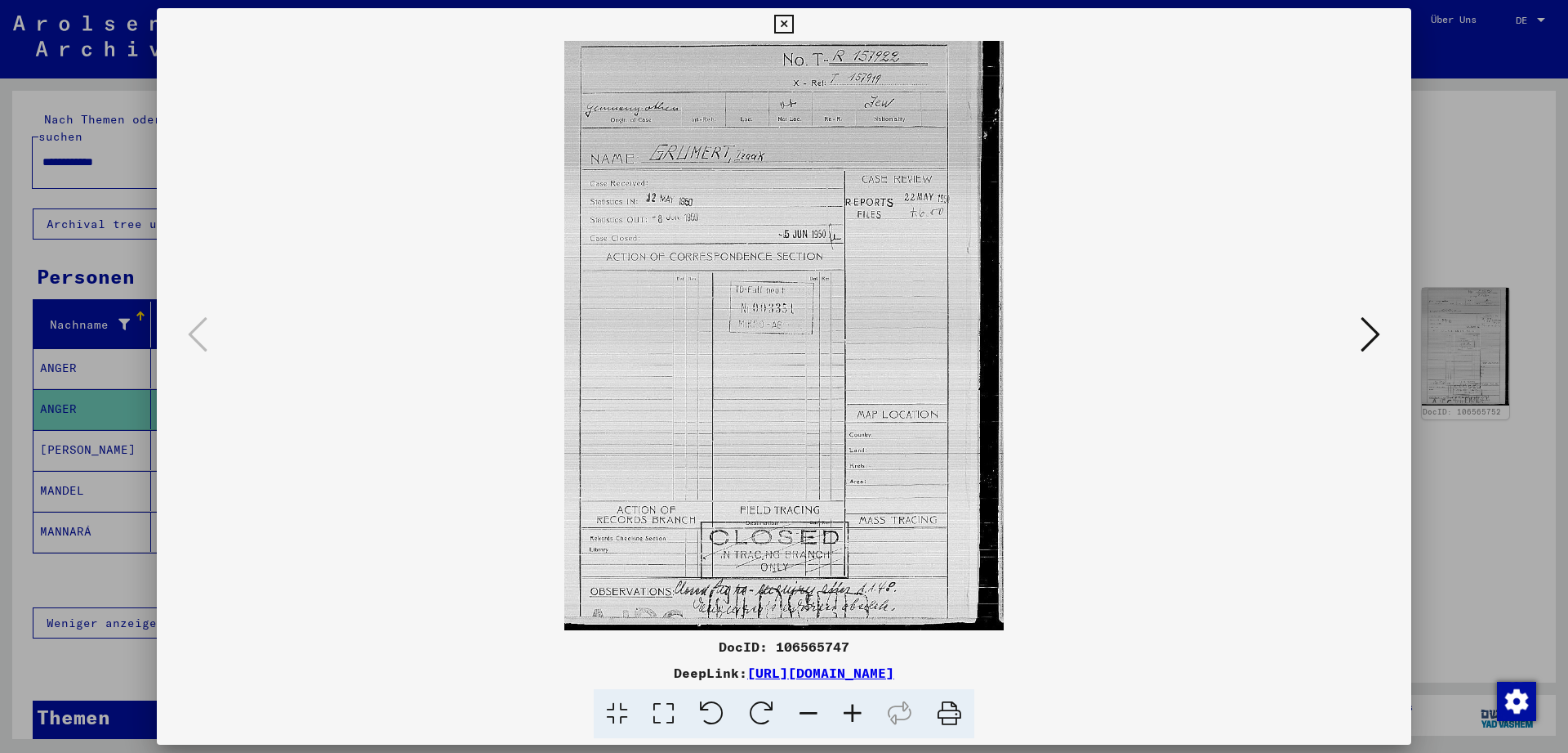
click at [1364, 337] on icon at bounding box center [1370, 335] width 20 height 39
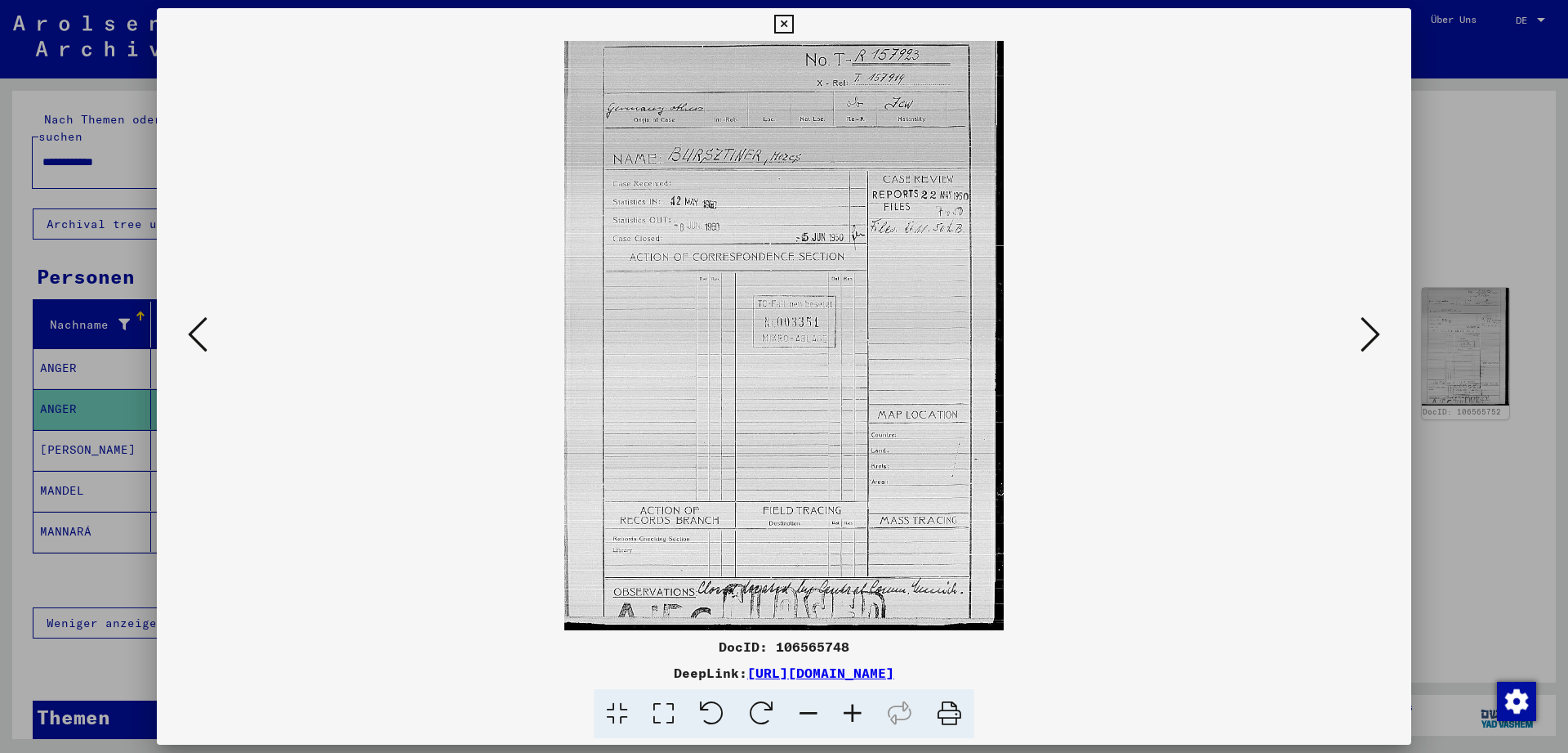
click at [1364, 337] on icon at bounding box center [1370, 335] width 20 height 39
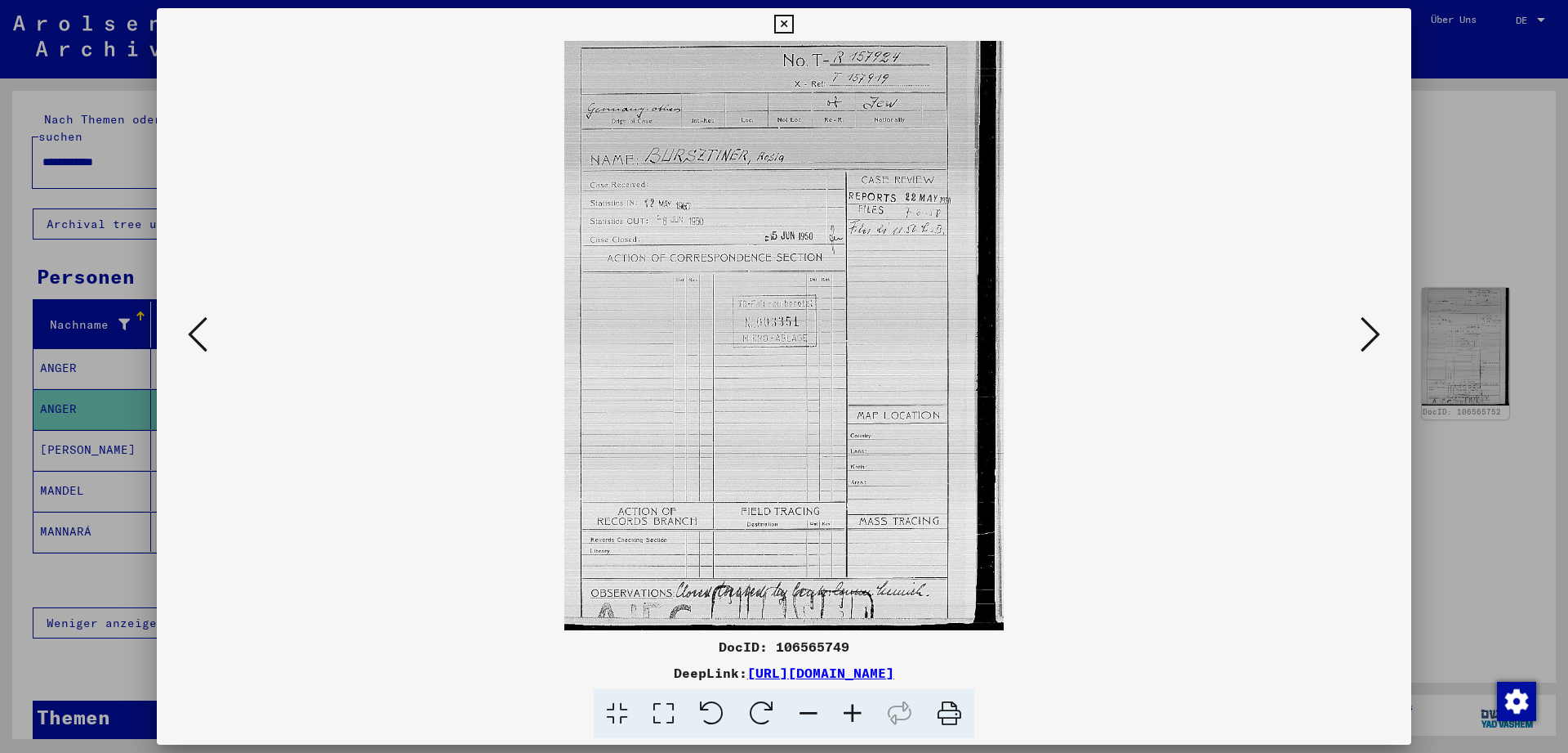
click at [1364, 337] on icon at bounding box center [1370, 335] width 20 height 39
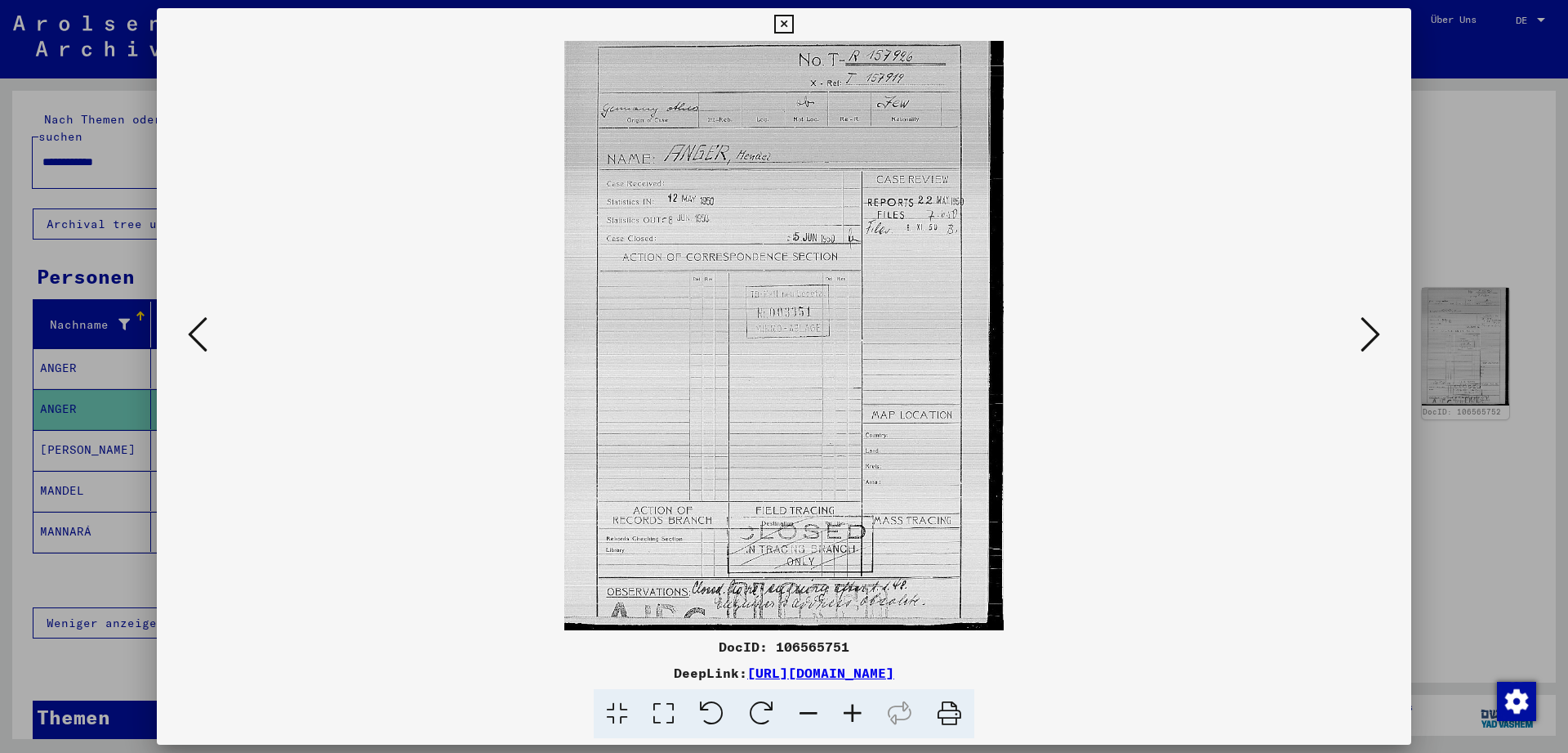
click at [1364, 337] on icon at bounding box center [1370, 335] width 20 height 39
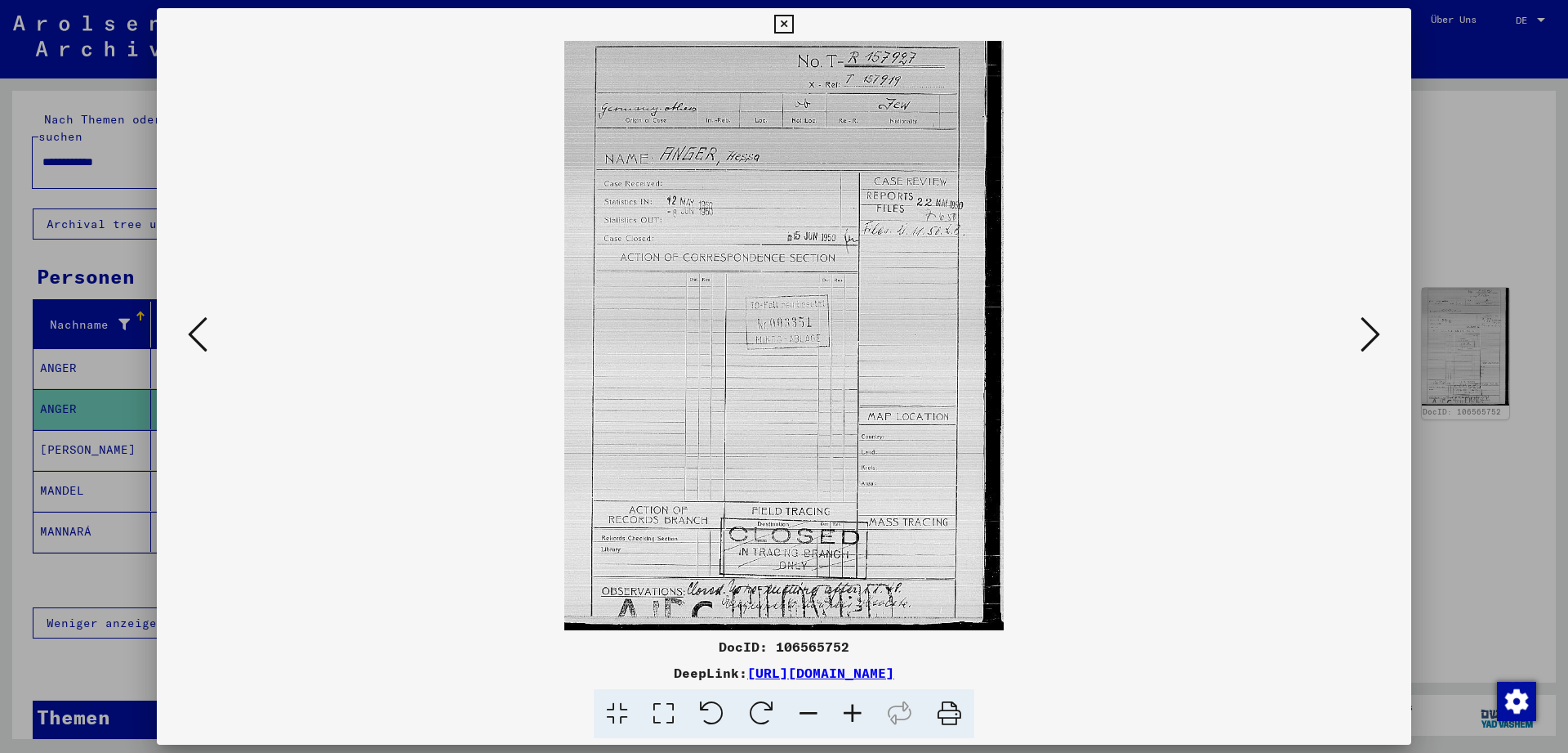
click at [1364, 337] on icon at bounding box center [1370, 335] width 20 height 39
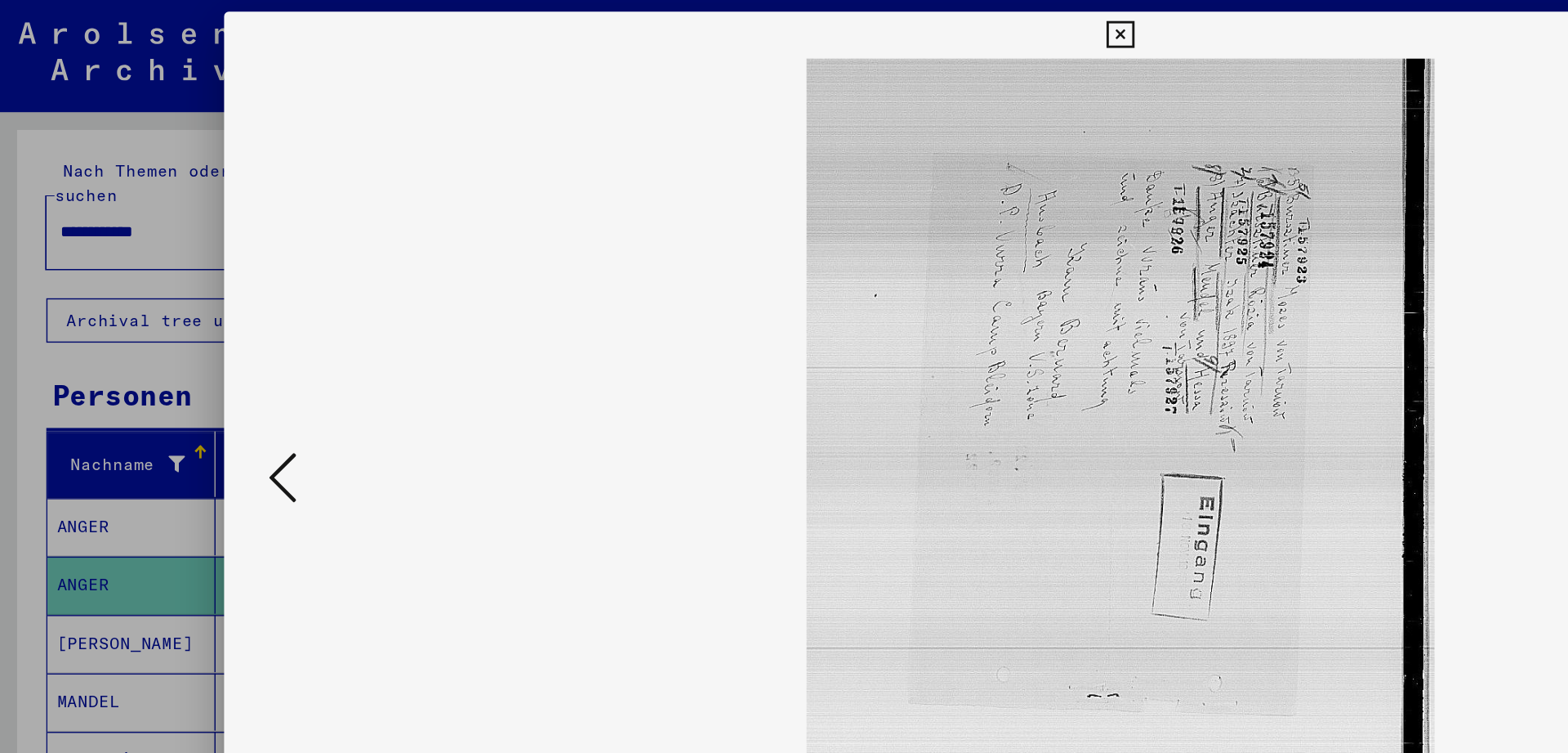
click at [192, 324] on icon at bounding box center [197, 335] width 20 height 39
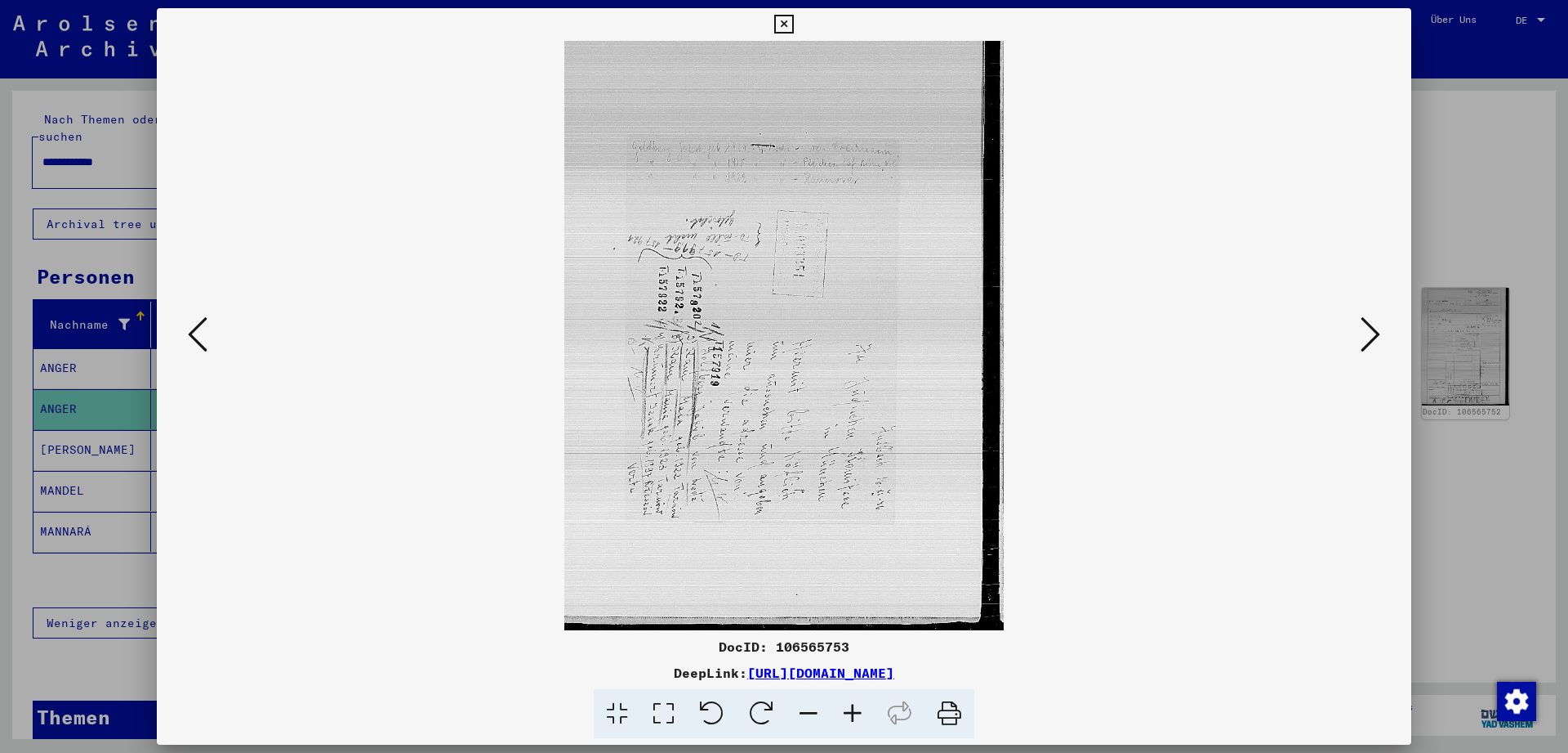
click at [208, 340] on button at bounding box center [197, 336] width 29 height 47
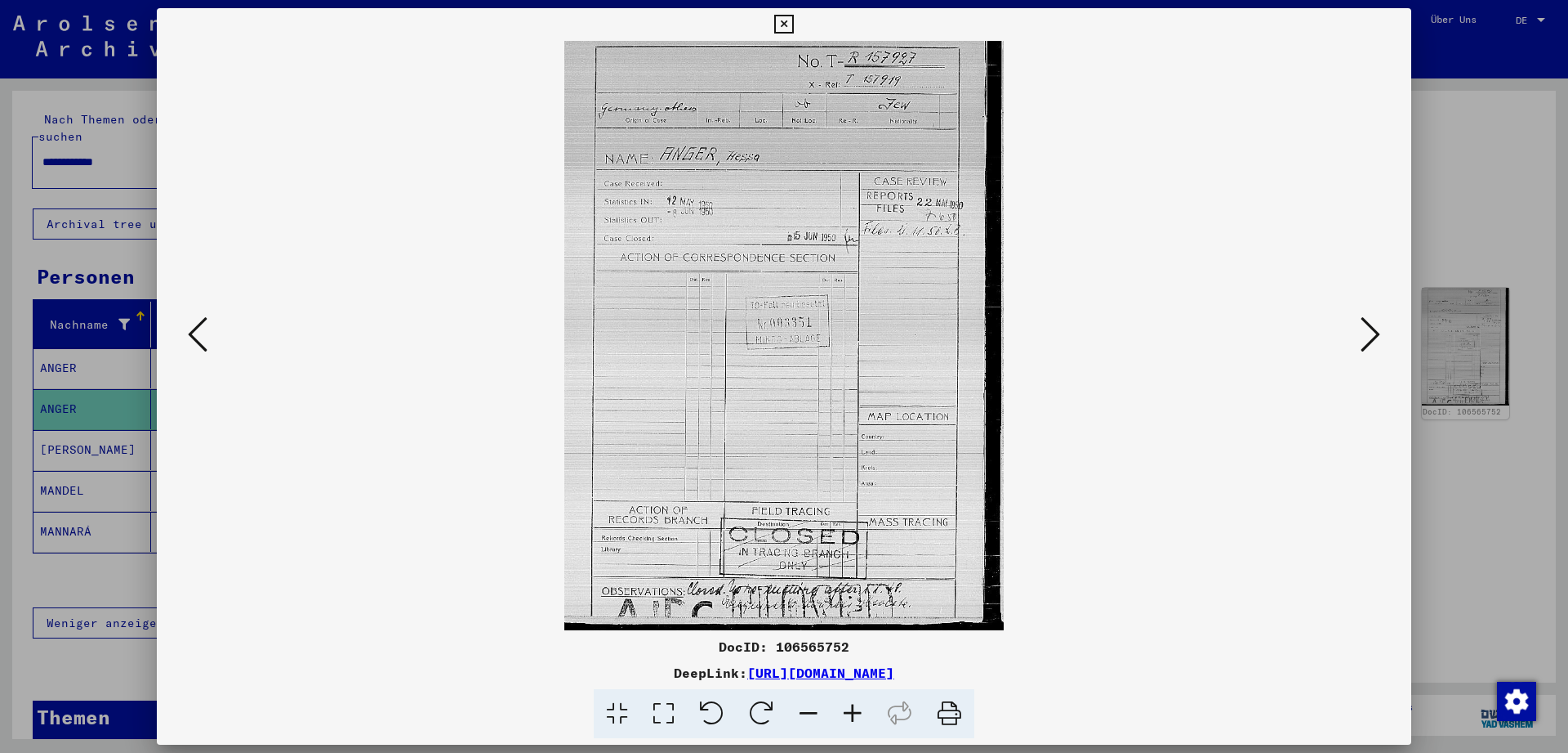
drag, startPoint x: 204, startPoint y: 338, endPoint x: 841, endPoint y: 306, distance: 637.8
click at [831, 306] on div at bounding box center [784, 335] width 1254 height 589
click at [208, 327] on button at bounding box center [197, 336] width 29 height 47
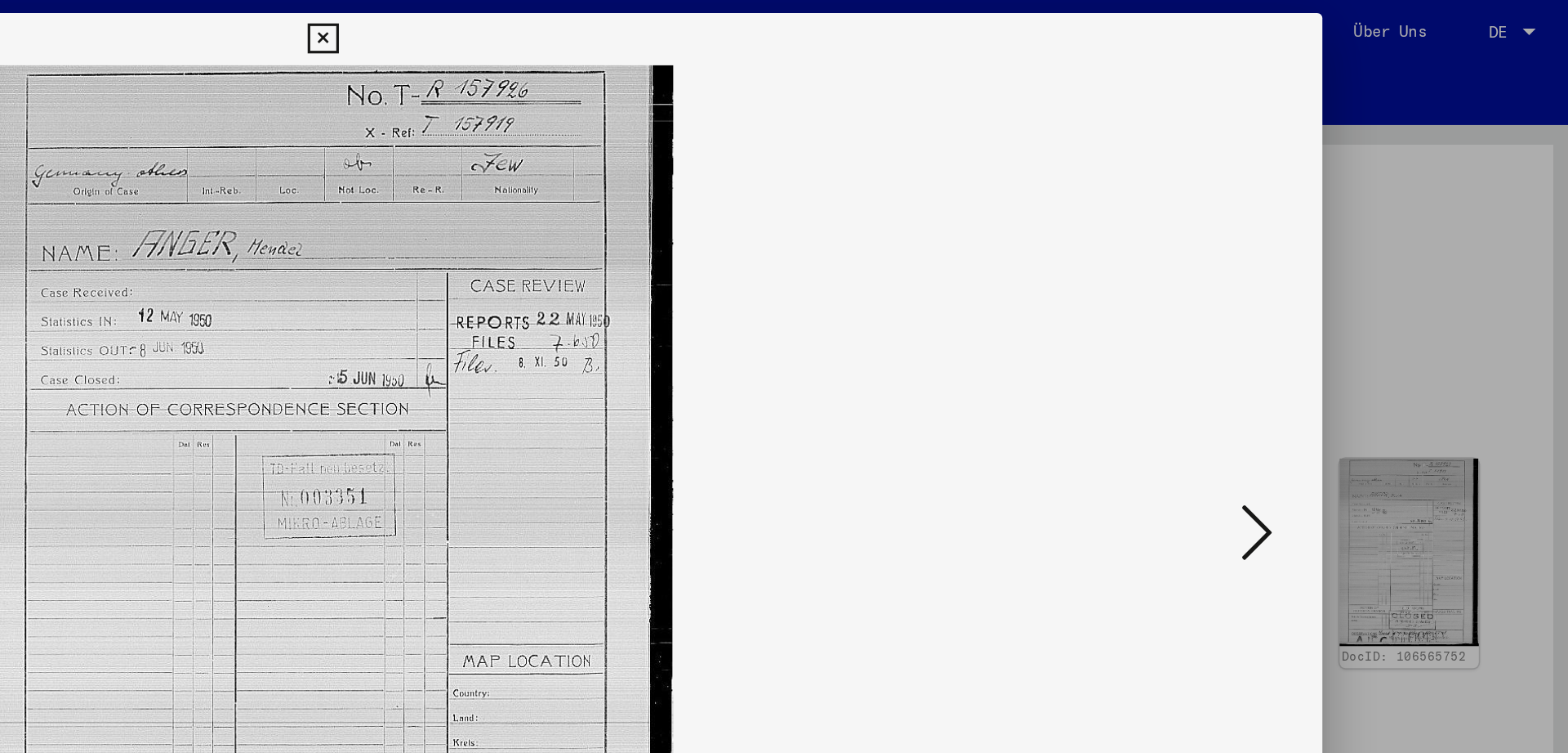
click at [798, 12] on button at bounding box center [784, 24] width 28 height 33
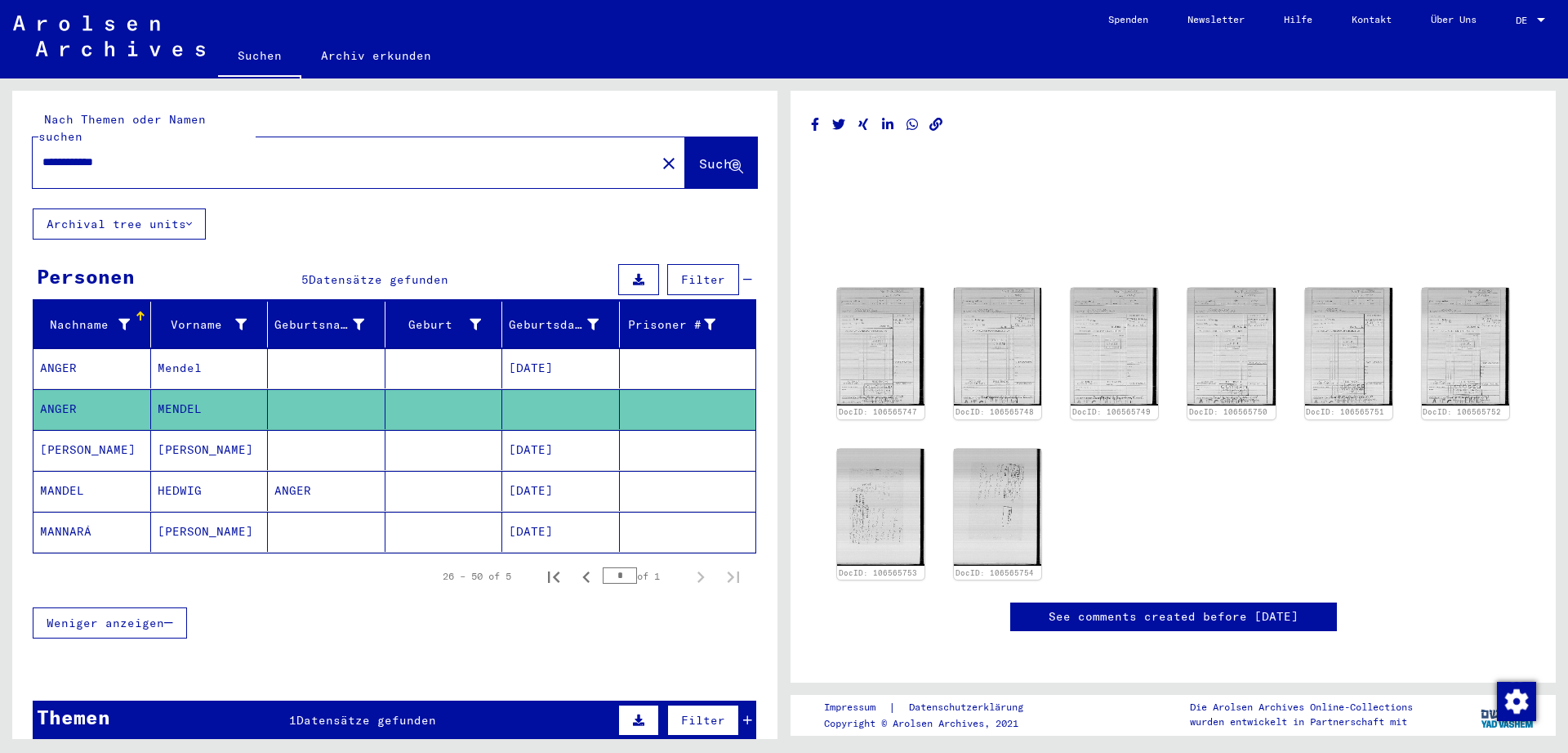
click at [508, 348] on mat-cell "[DATE]" at bounding box center [561, 368] width 117 height 40
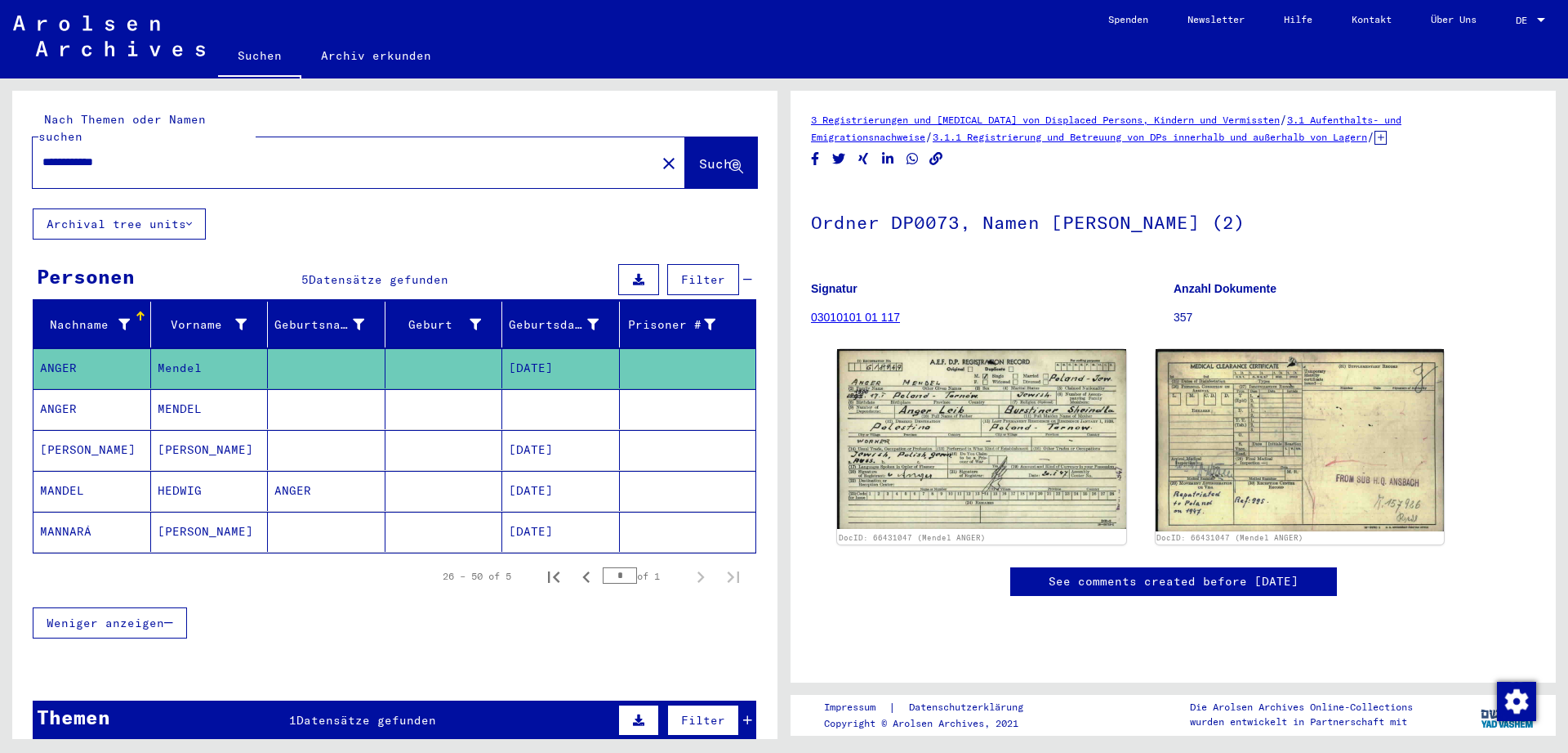
click at [1524, 22] on span "DE" at bounding box center [1524, 21] width 18 height 11
click at [1502, 30] on span "English" at bounding box center [1499, 28] width 40 height 12
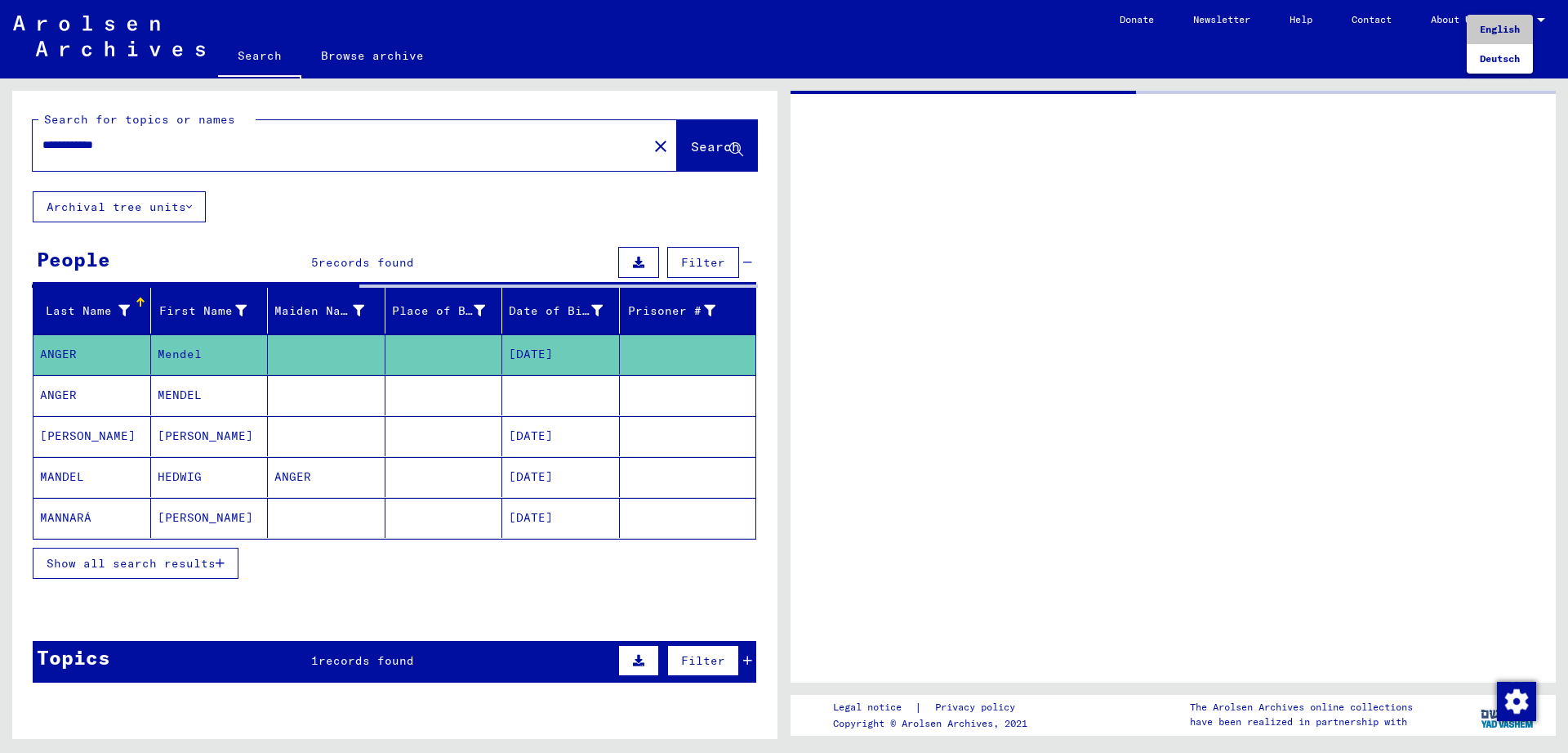
type input "********"
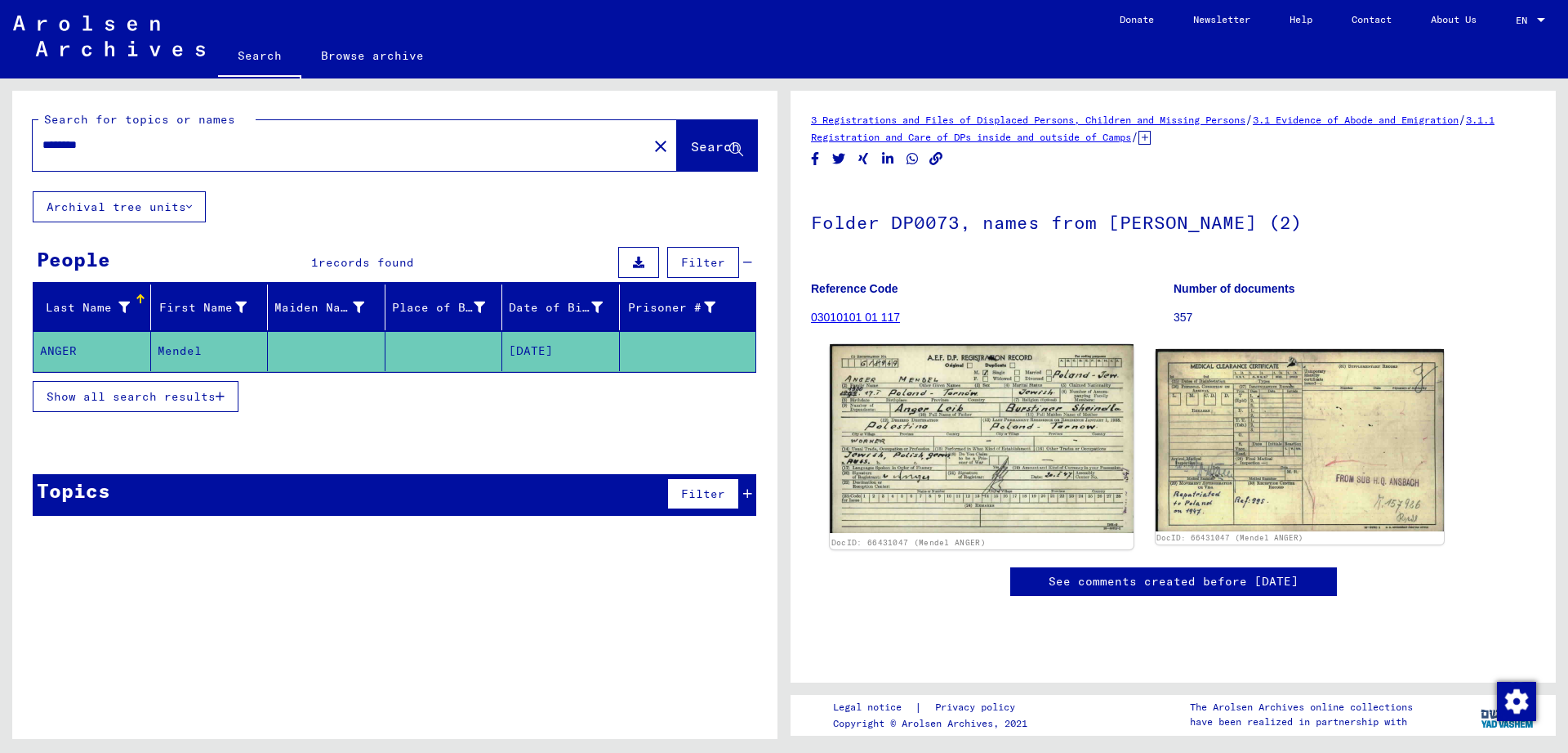
click at [1049, 416] on img at bounding box center [981, 438] width 303 height 189
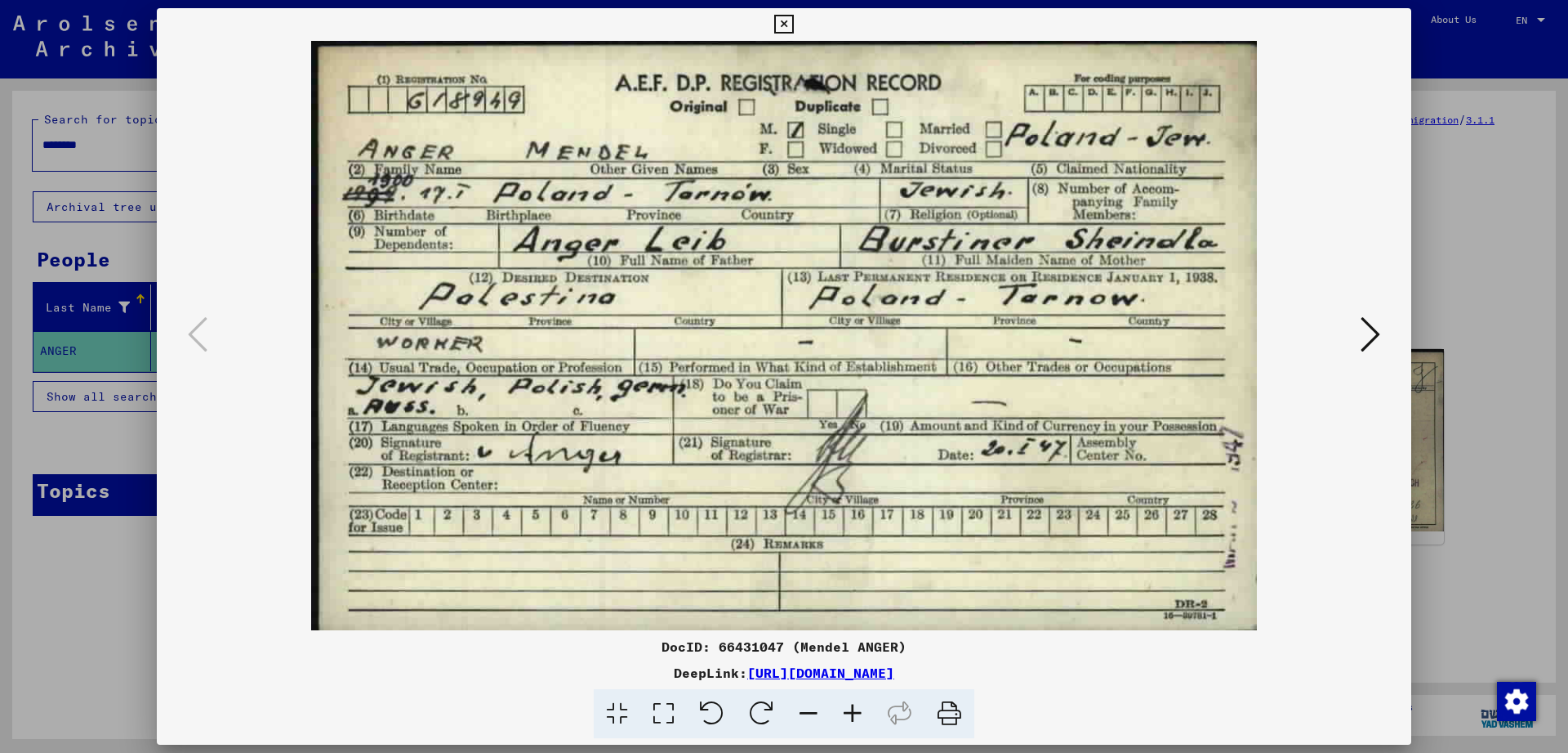
click at [1378, 337] on icon at bounding box center [1370, 335] width 20 height 39
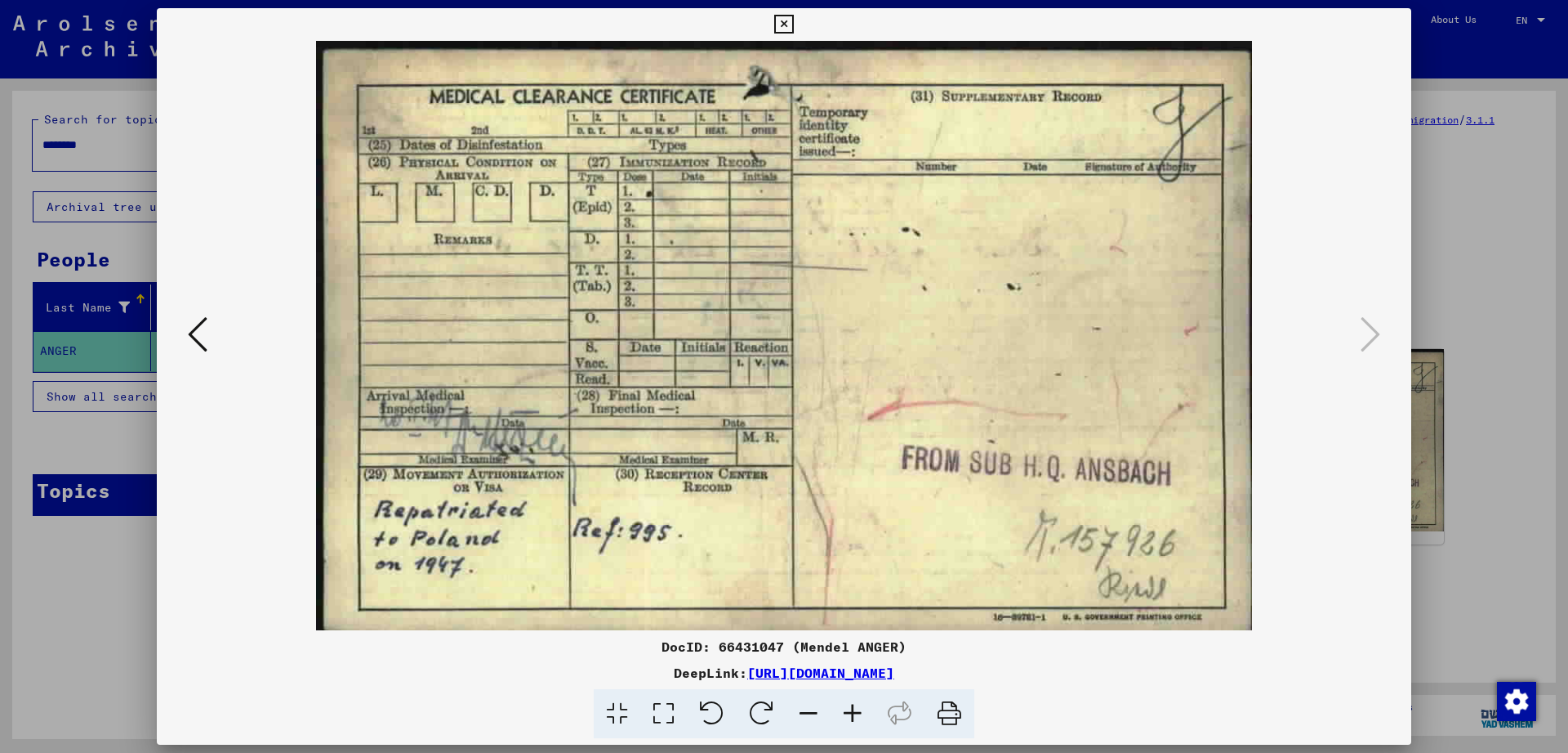
click at [793, 24] on icon at bounding box center [784, 24] width 19 height 20
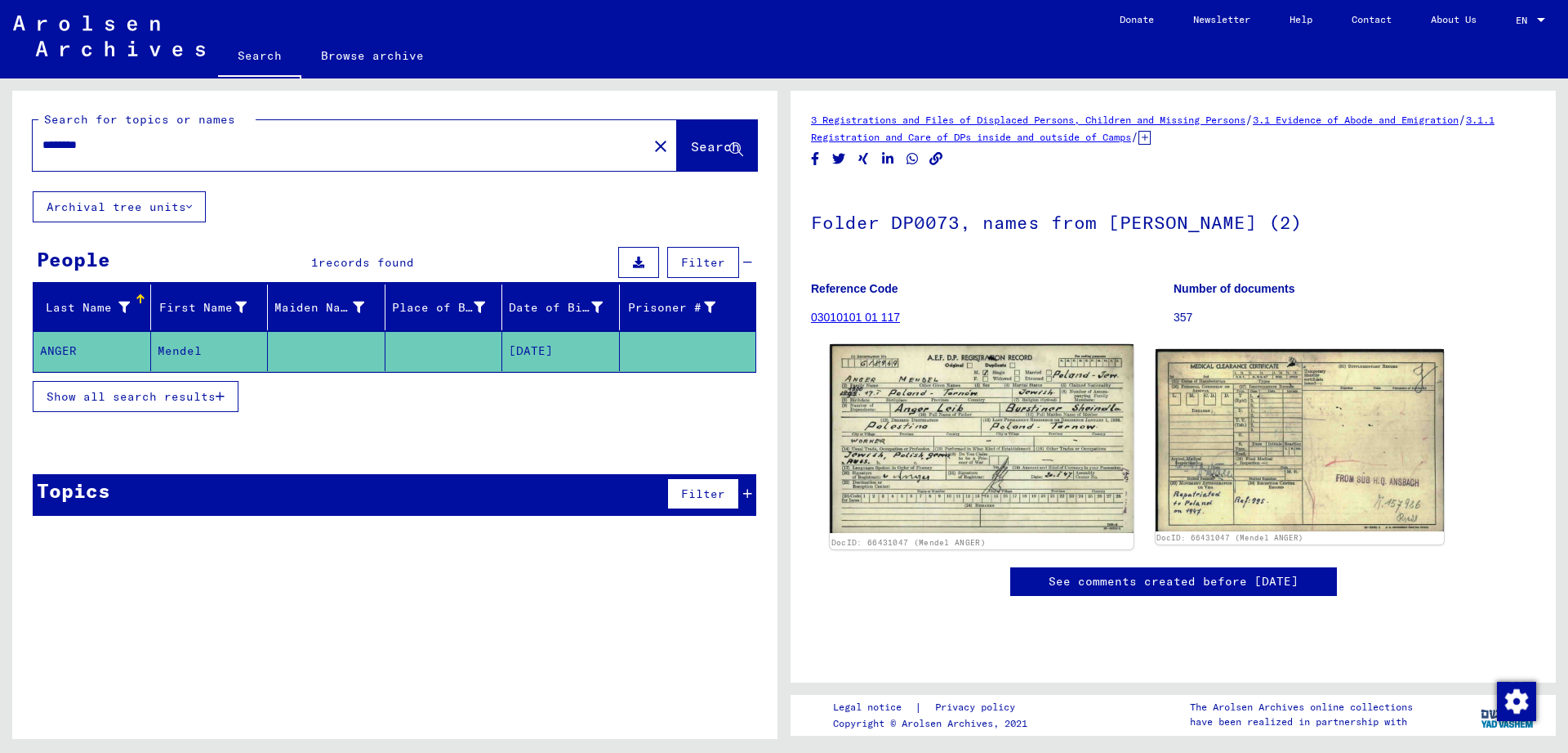
click at [1079, 443] on img at bounding box center [981, 438] width 303 height 189
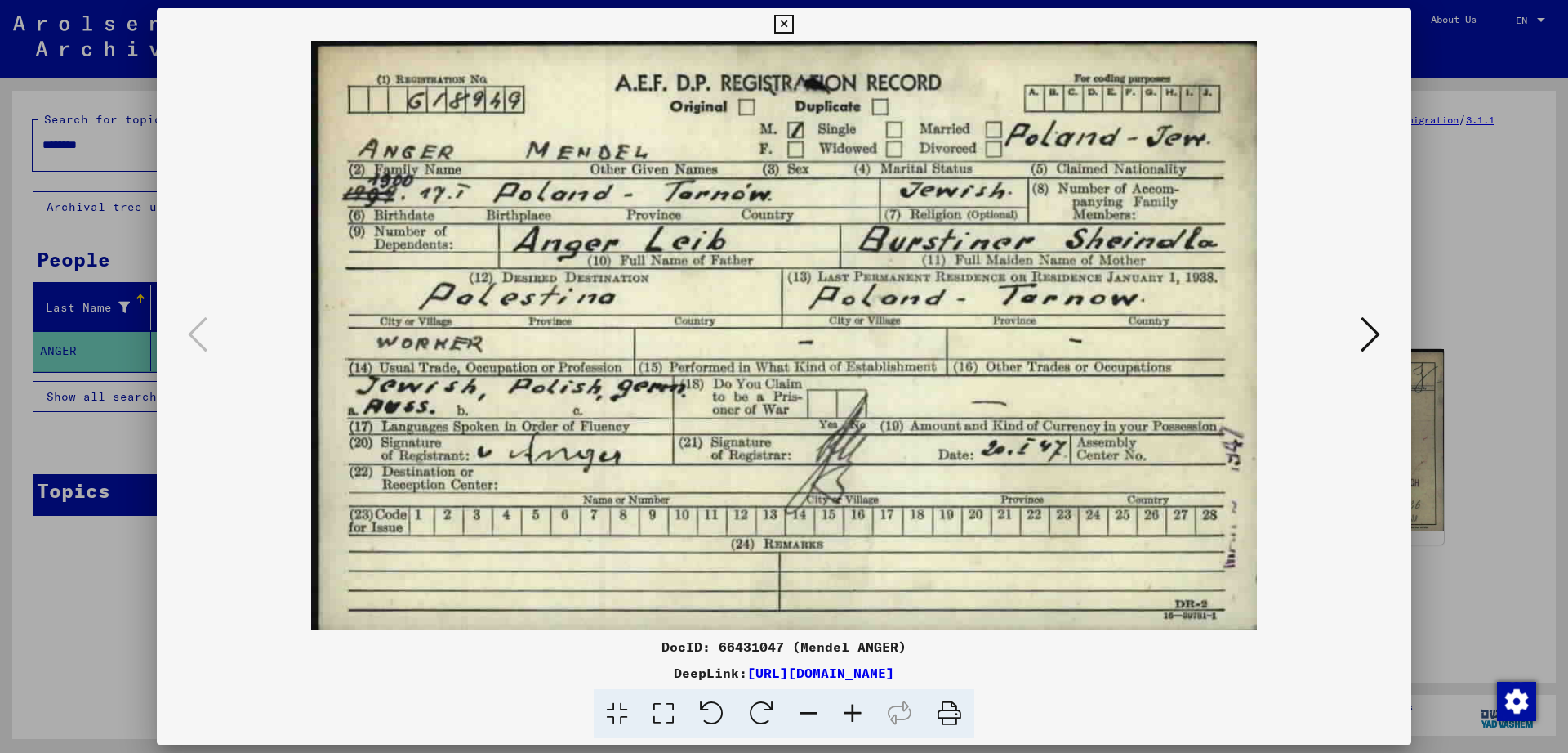
click at [793, 25] on icon at bounding box center [784, 24] width 19 height 20
